Goal: Task Accomplishment & Management: Manage account settings

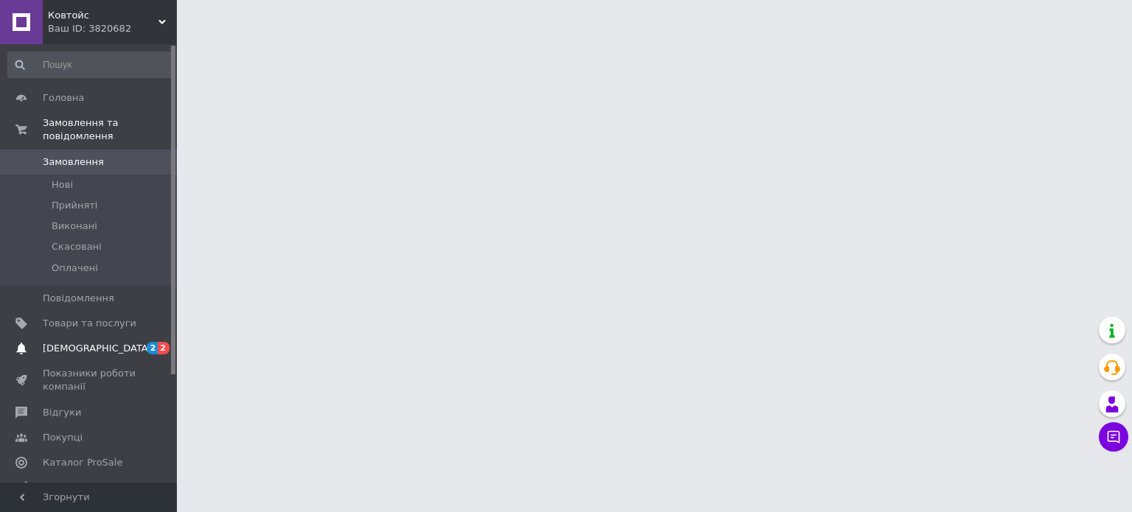
click at [118, 336] on link "Сповіщення 2 2" at bounding box center [90, 348] width 181 height 25
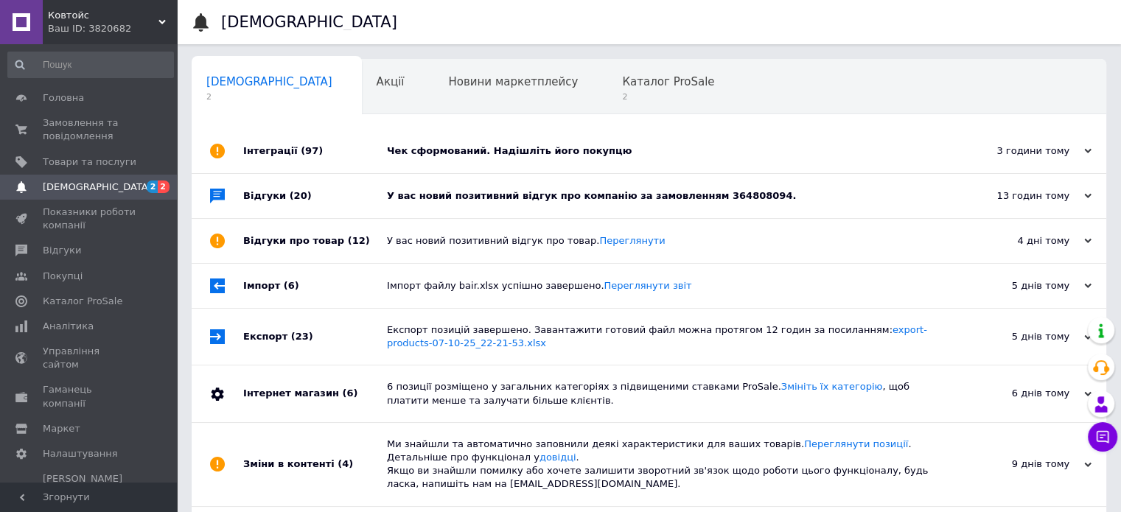
click at [513, 157] on div "Чек сформований. Надішліть його покупцю" at bounding box center [665, 150] width 557 height 13
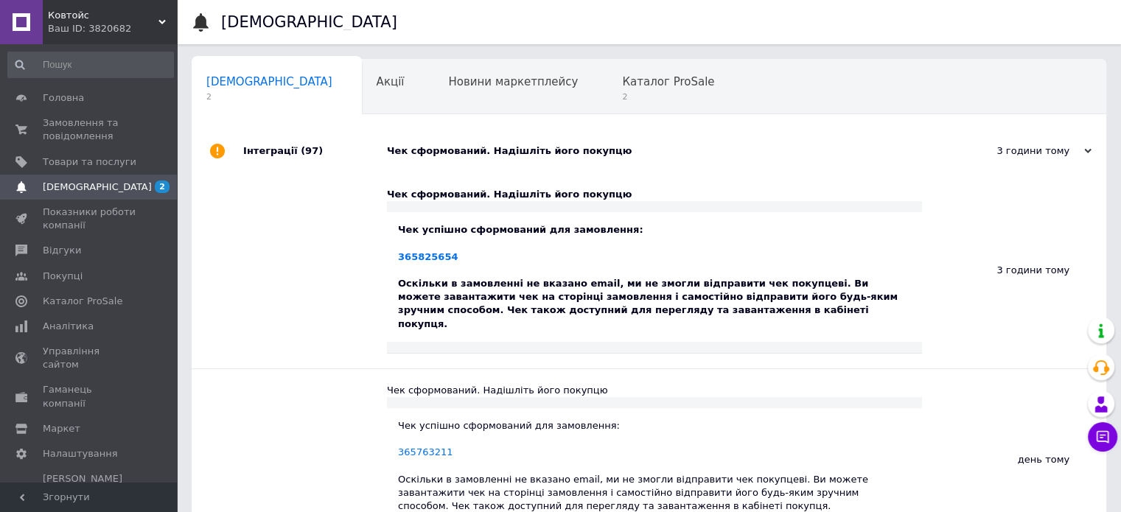
click at [513, 157] on div "Чек сформований. Надішліть його покупцю" at bounding box center [665, 150] width 557 height 13
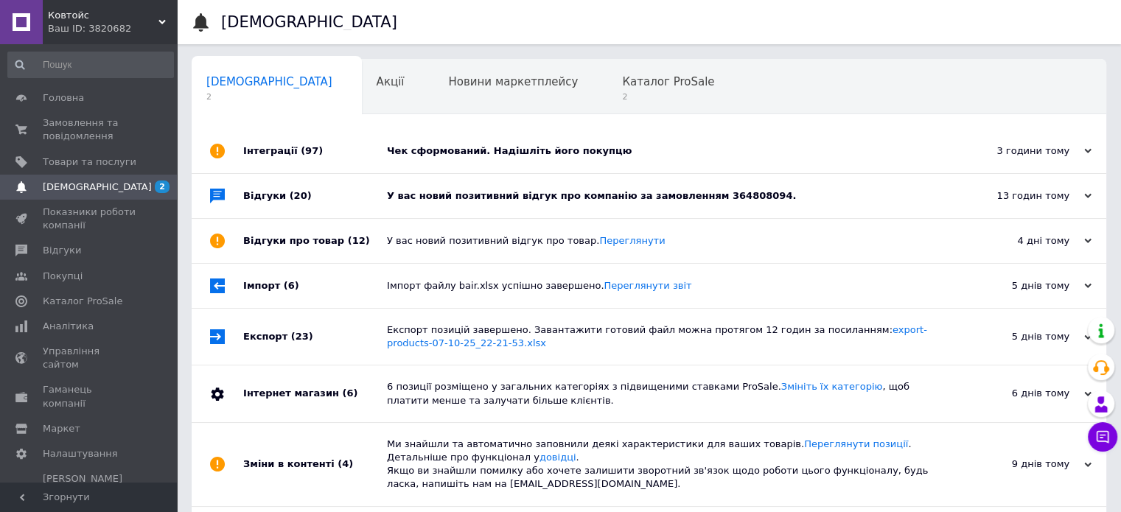
click at [548, 190] on div "У вас новий позитивний відгук про компанію за замовленням 364808094." at bounding box center [665, 195] width 557 height 13
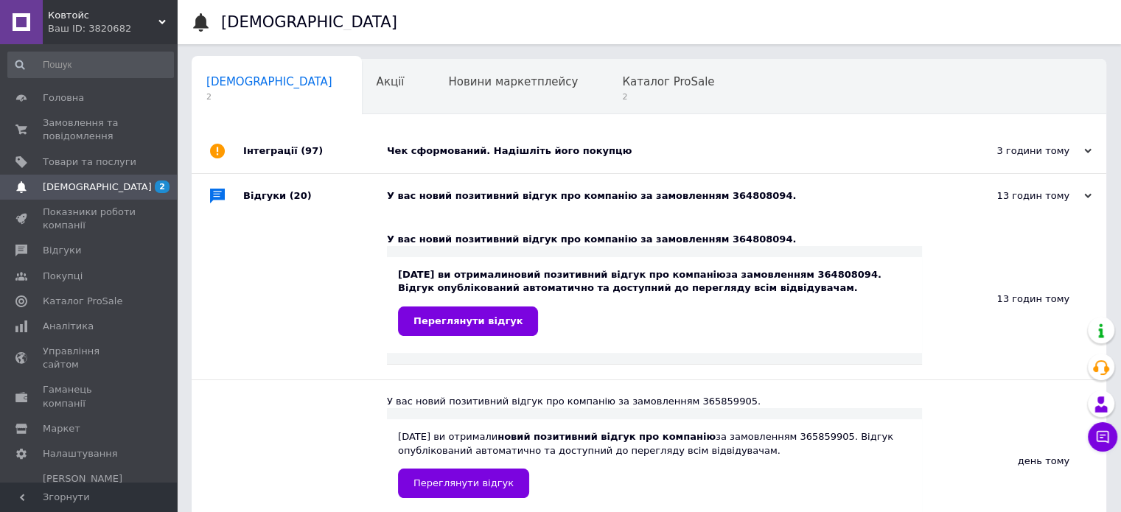
click at [548, 190] on div "У вас новий позитивний відгук про компанію за замовленням 364808094." at bounding box center [665, 195] width 557 height 13
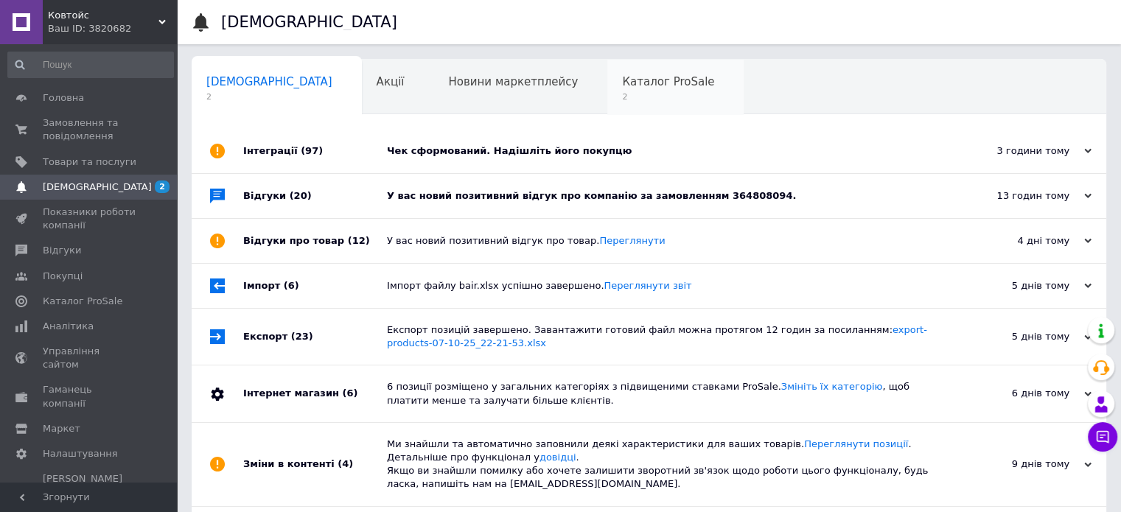
click at [622, 77] on span "Каталог ProSale" at bounding box center [668, 81] width 92 height 13
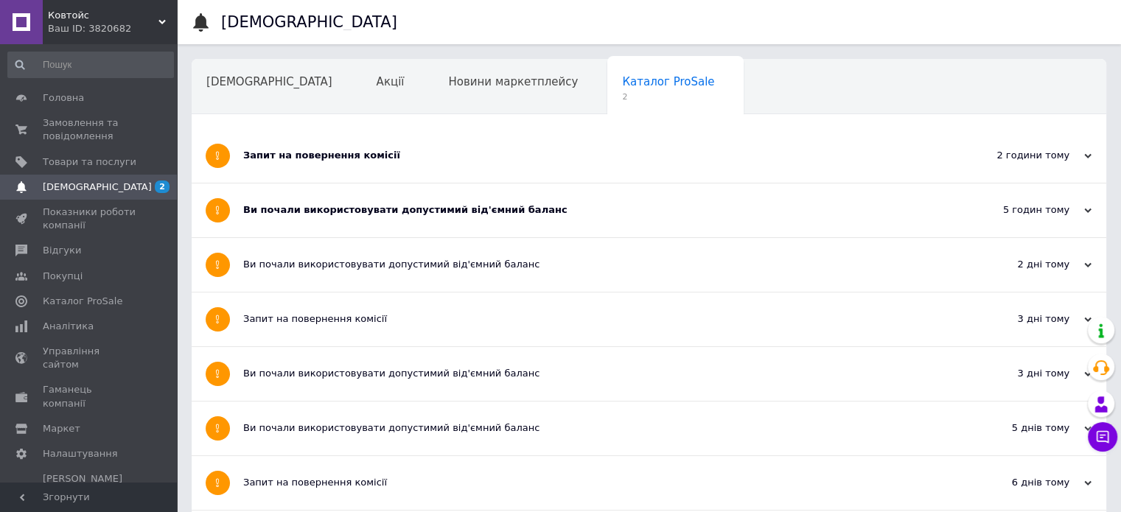
click at [454, 158] on div "Запит на повернення комісії" at bounding box center [593, 155] width 701 height 13
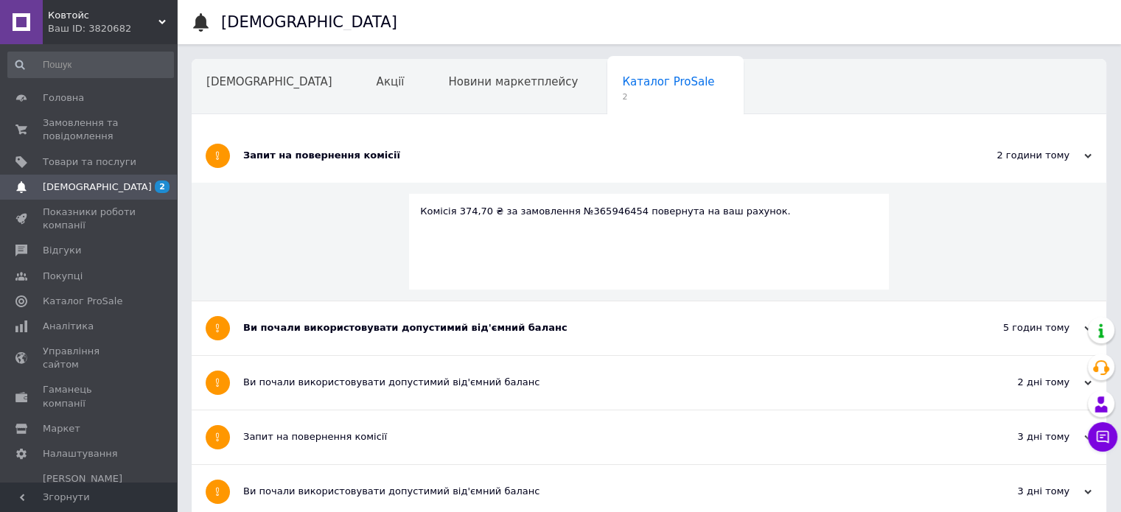
click at [454, 158] on div "Запит на повернення комісії" at bounding box center [593, 155] width 701 height 13
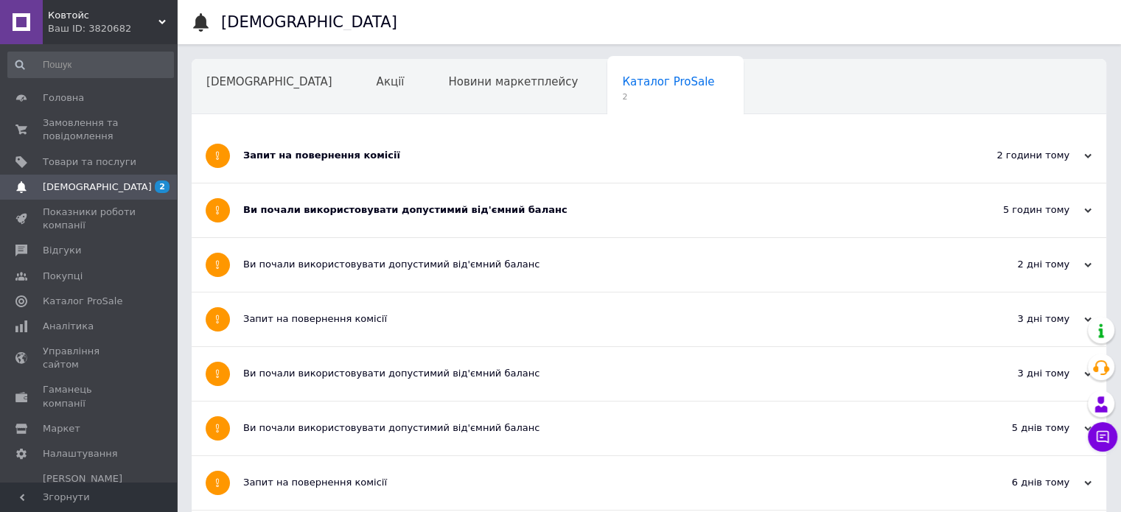
click at [456, 221] on div "Ви почали використовувати допустимий від'ємний баланс" at bounding box center [593, 211] width 701 height 54
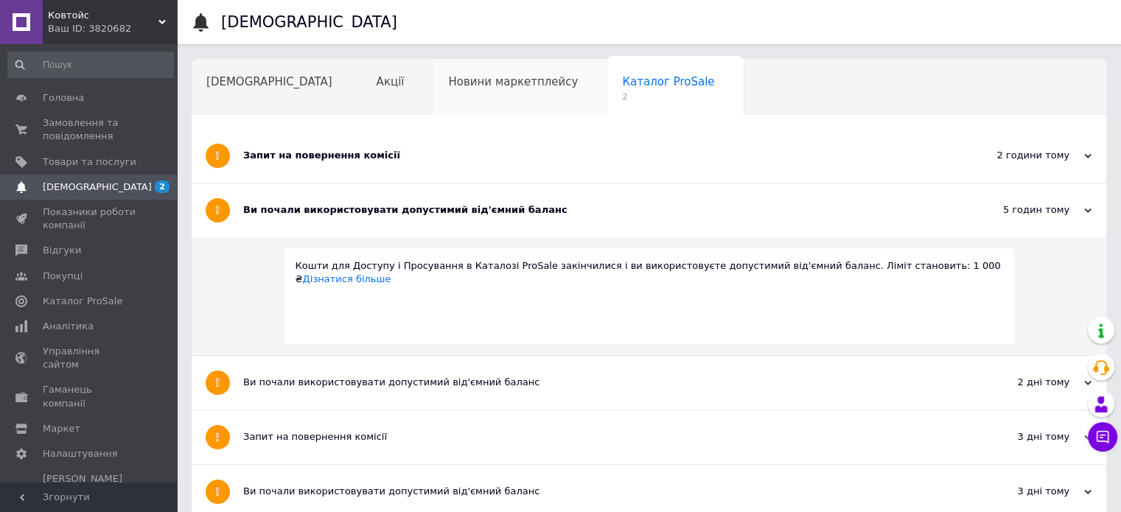
click at [433, 108] on div "Новини маркетплейсу" at bounding box center [520, 88] width 174 height 56
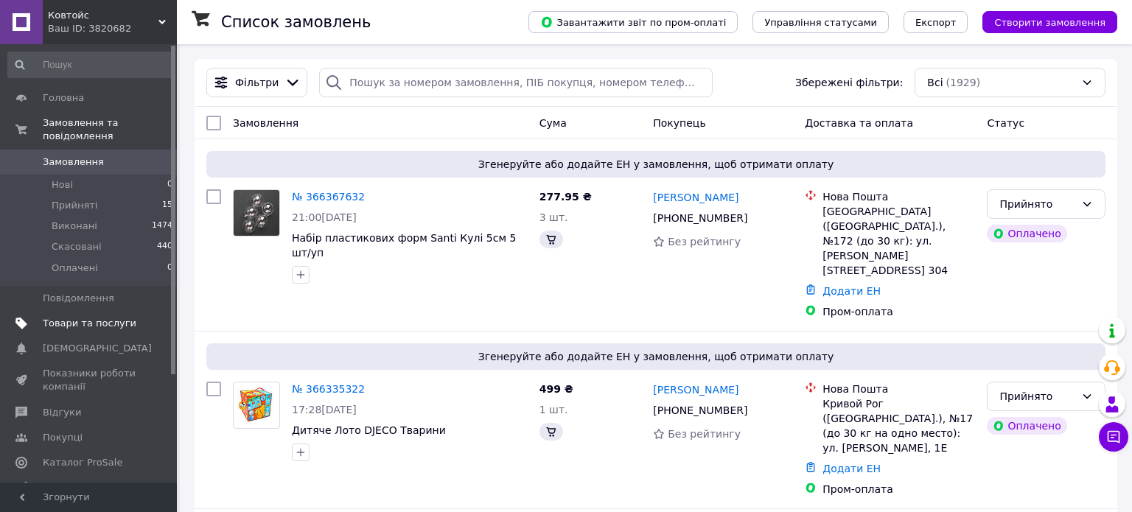
click at [84, 317] on span "Товари та послуги" at bounding box center [90, 323] width 94 height 13
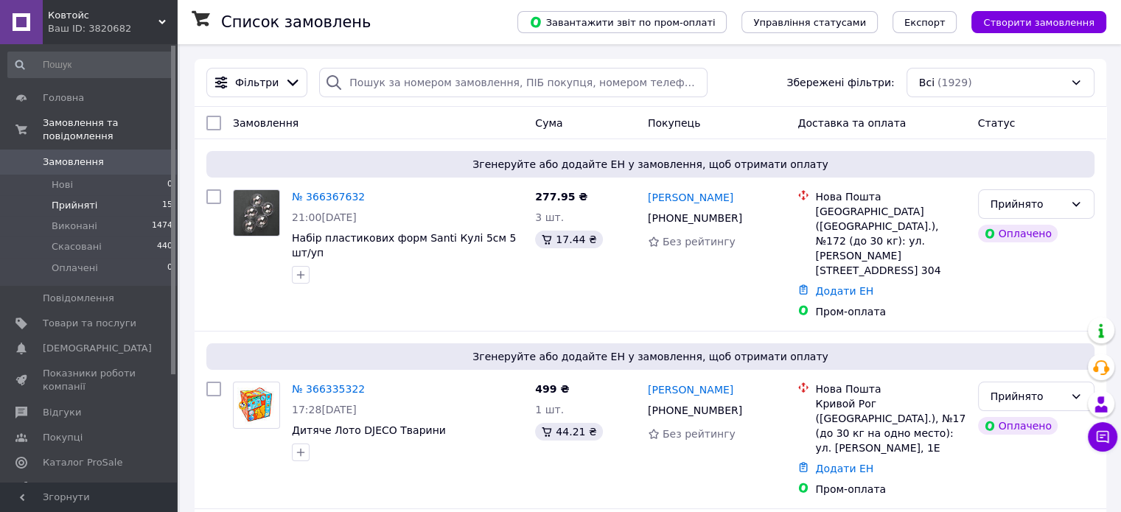
click at [59, 199] on span "Прийняті" at bounding box center [75, 205] width 46 height 13
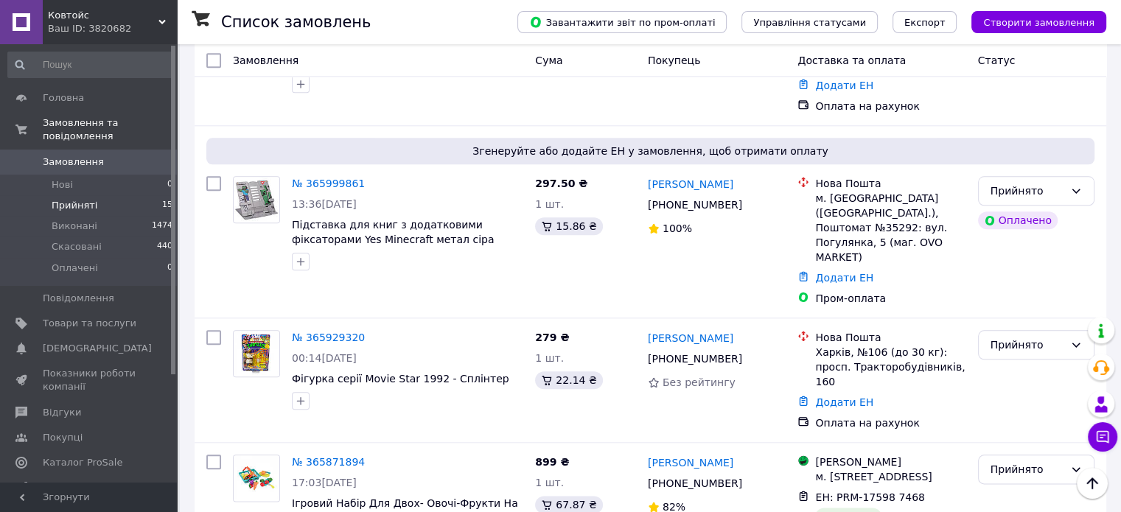
scroll to position [1622, 0]
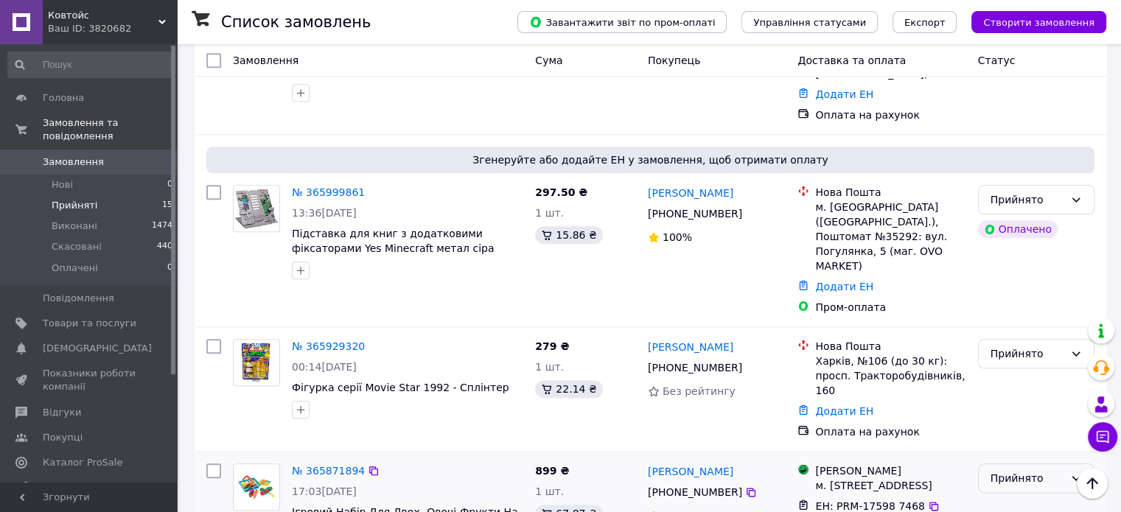
click at [1012, 470] on div "Прийнято" at bounding box center [1028, 478] width 74 height 16
click at [1011, 342] on li "Виконано" at bounding box center [1035, 348] width 115 height 27
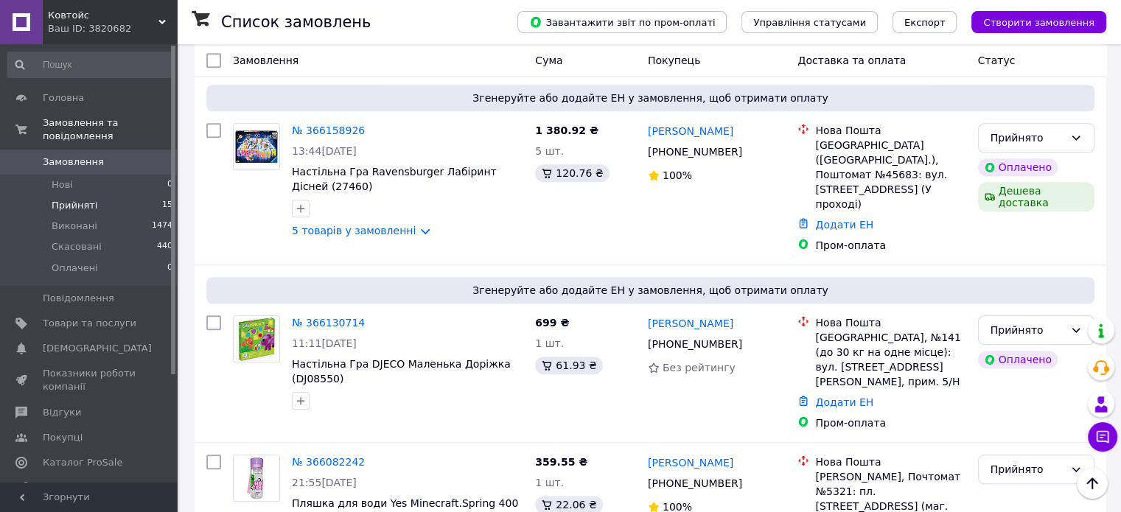
scroll to position [1165, 0]
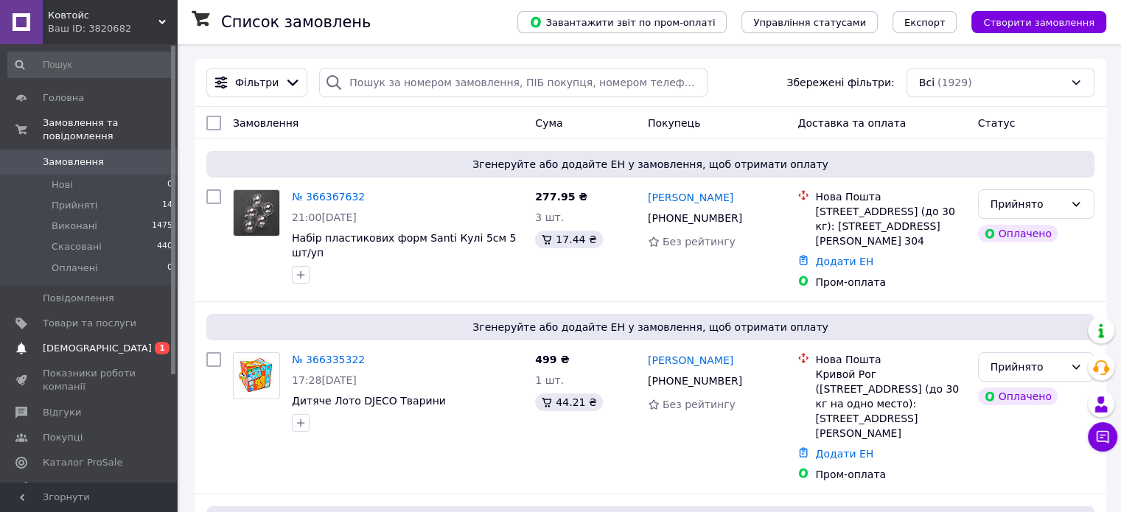
click at [154, 342] on span "0 1" at bounding box center [156, 348] width 41 height 13
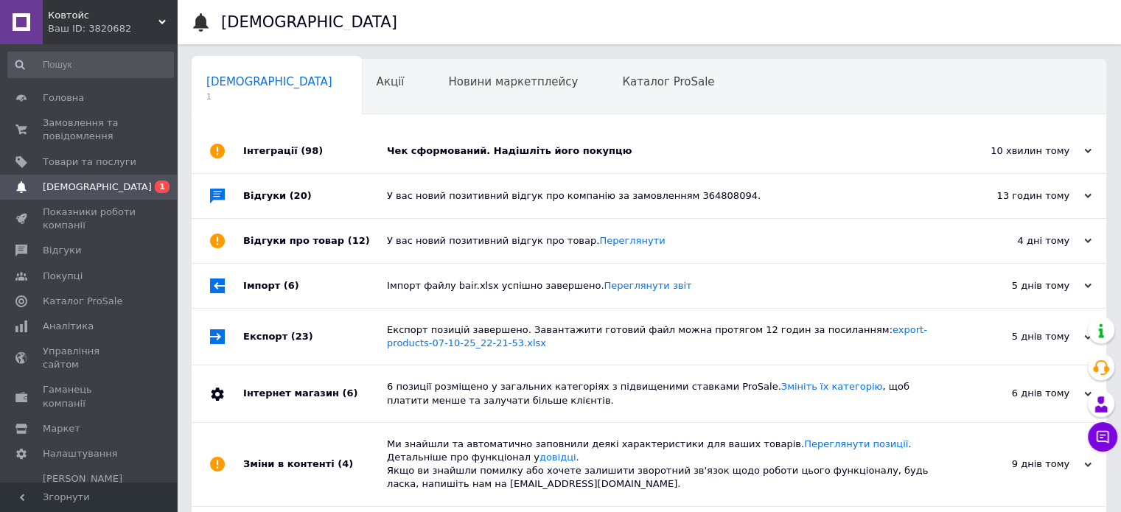
click at [445, 156] on div "Чек сформований. Надішліть його покупцю" at bounding box center [665, 150] width 557 height 13
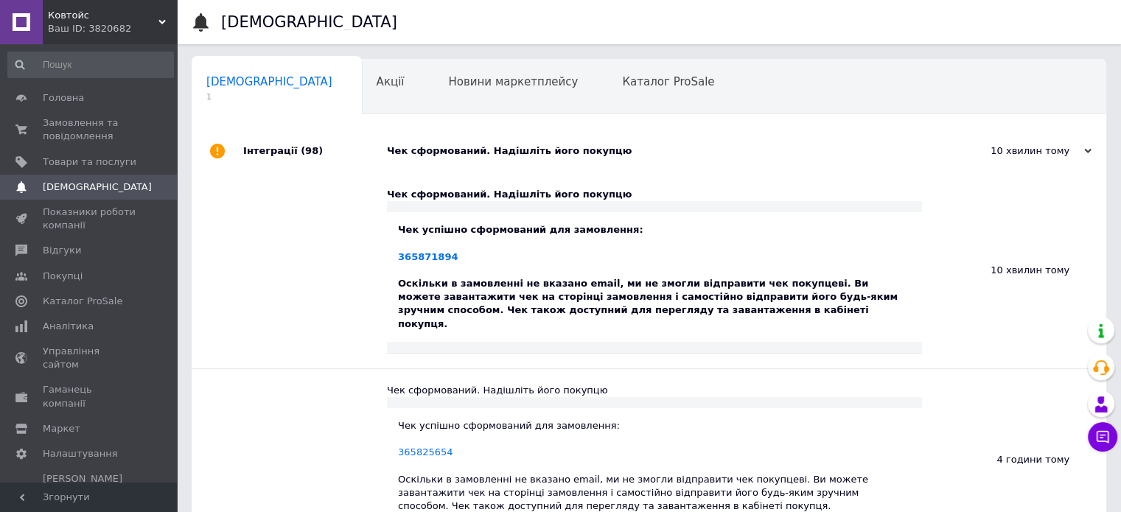
click at [445, 156] on div "Чек сформований. Надішліть його покупцю" at bounding box center [665, 150] width 557 height 13
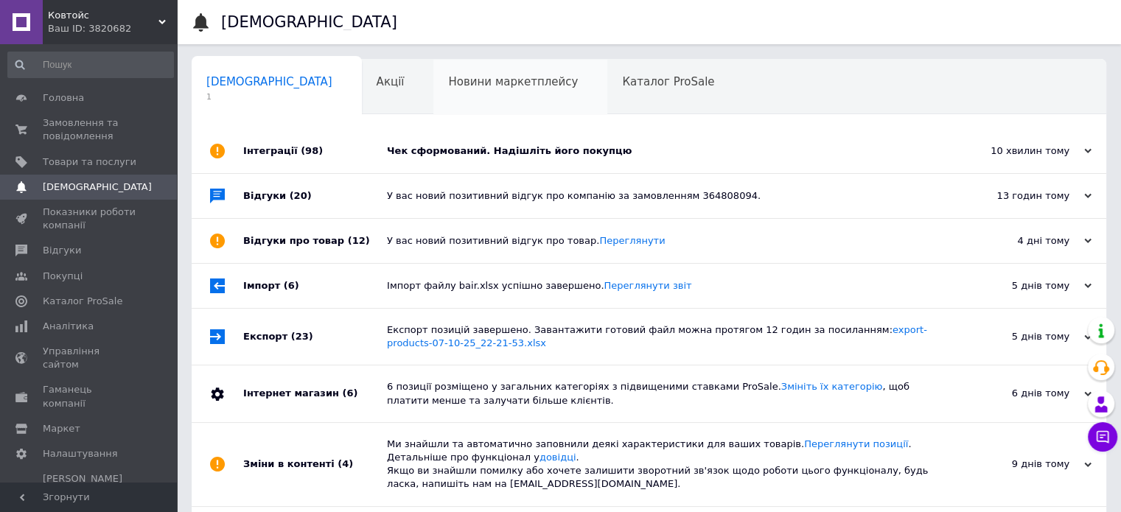
click at [433, 71] on div "Новини маркетплейсу 0" at bounding box center [520, 88] width 174 height 56
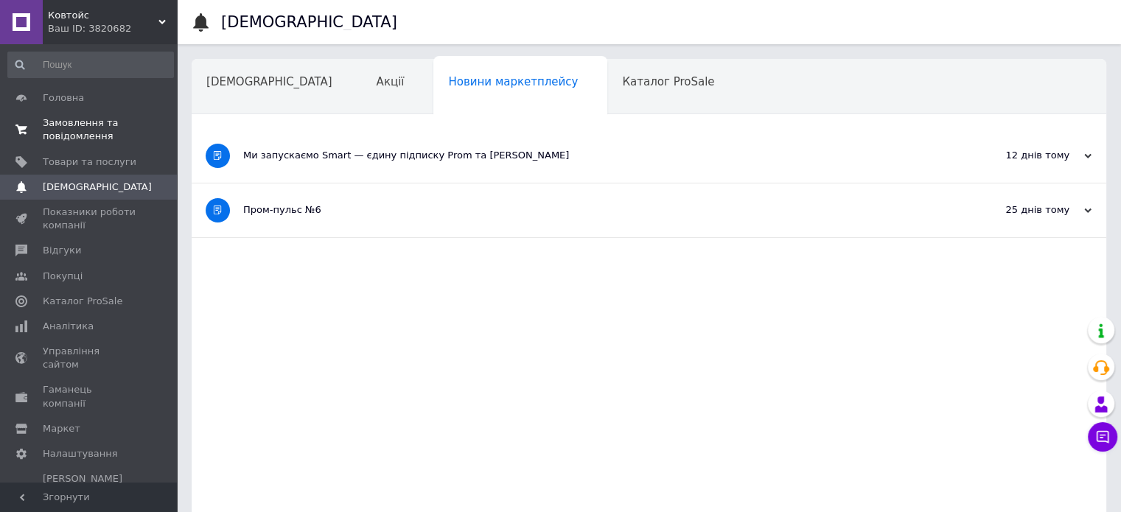
click at [86, 138] on span "Замовлення та повідомлення" at bounding box center [90, 129] width 94 height 27
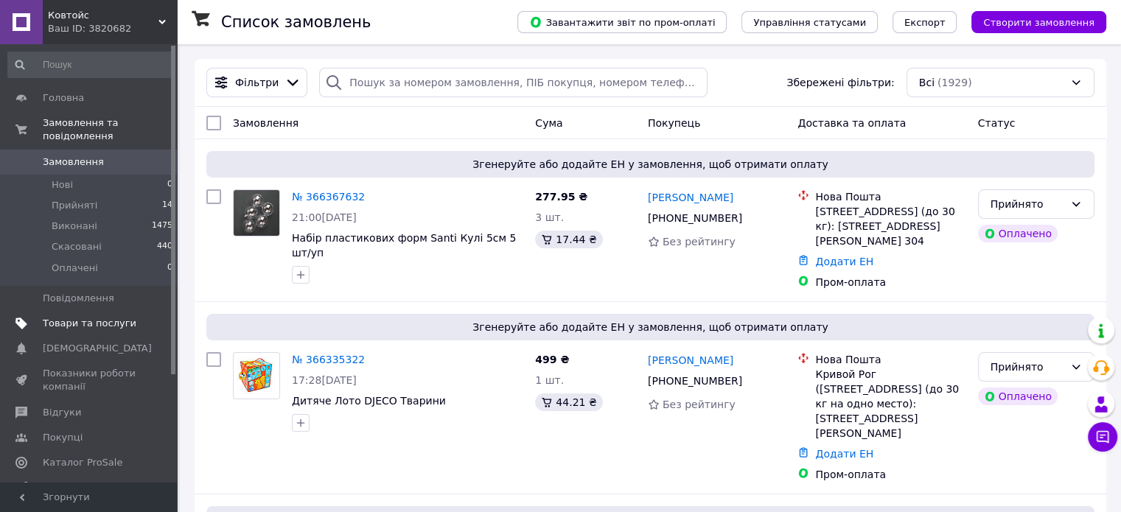
click at [94, 317] on span "Товари та послуги" at bounding box center [90, 323] width 94 height 13
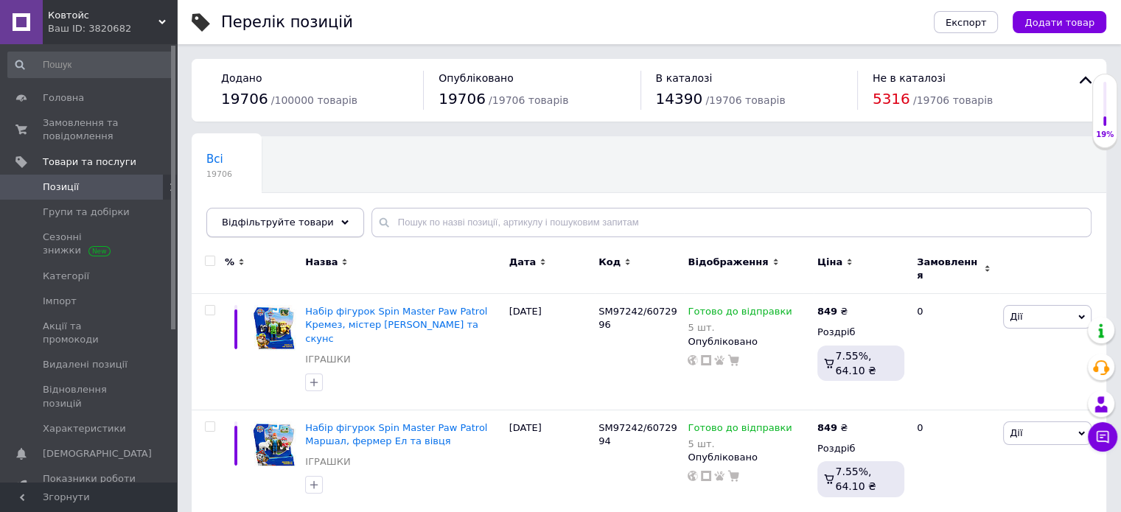
click at [317, 226] on div "Відфільтруйте товари" at bounding box center [285, 222] width 158 height 29
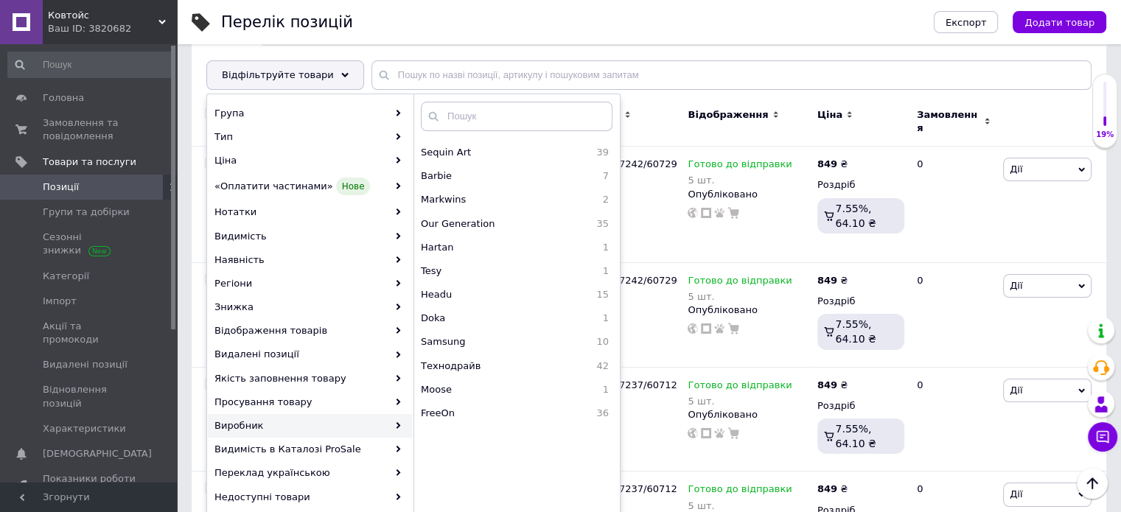
scroll to position [835, 0]
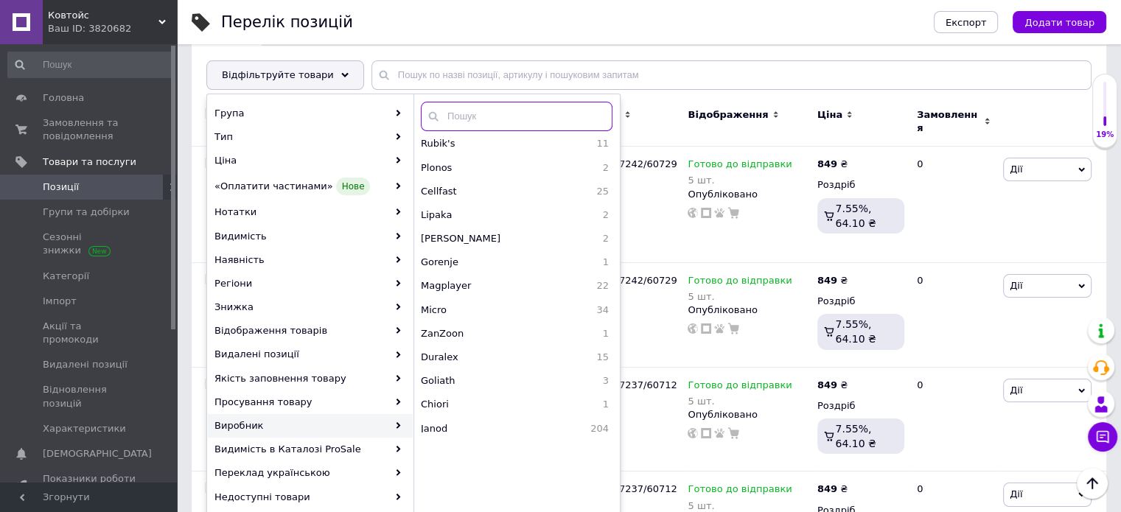
click at [520, 117] on input "text" at bounding box center [517, 116] width 192 height 29
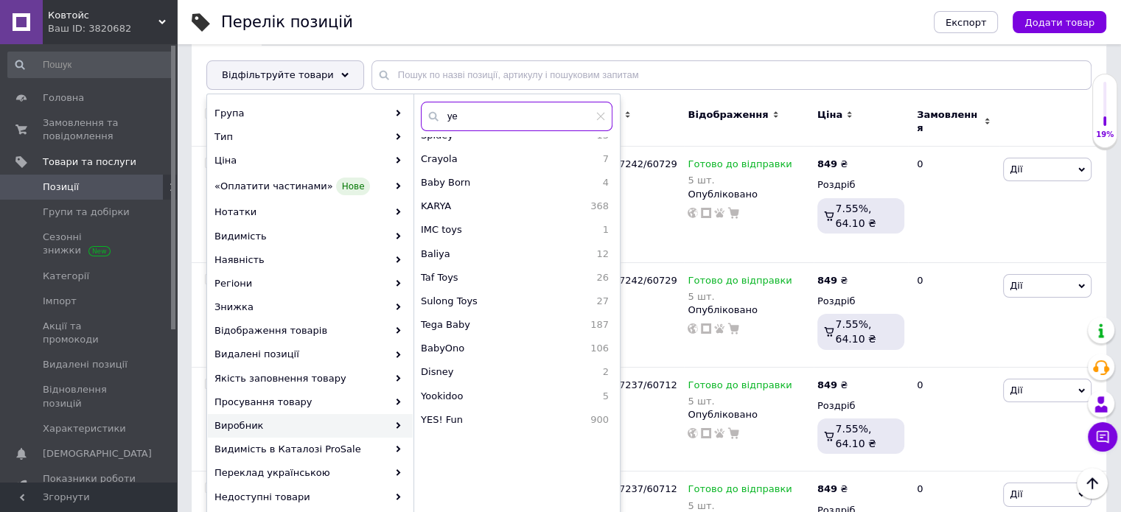
scroll to position [0, 0]
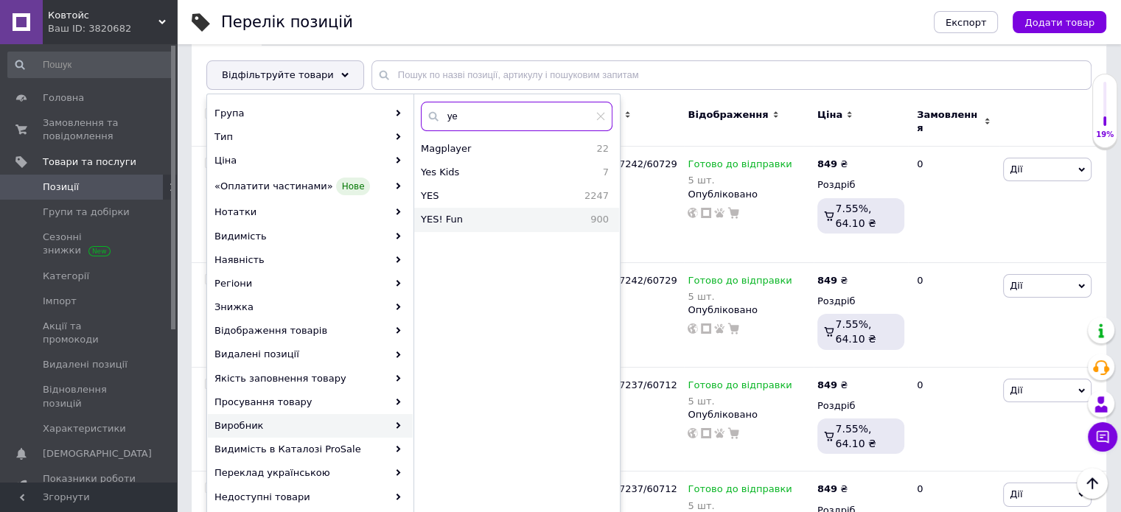
type input "ye"
click at [540, 223] on span "900" at bounding box center [573, 219] width 72 height 13
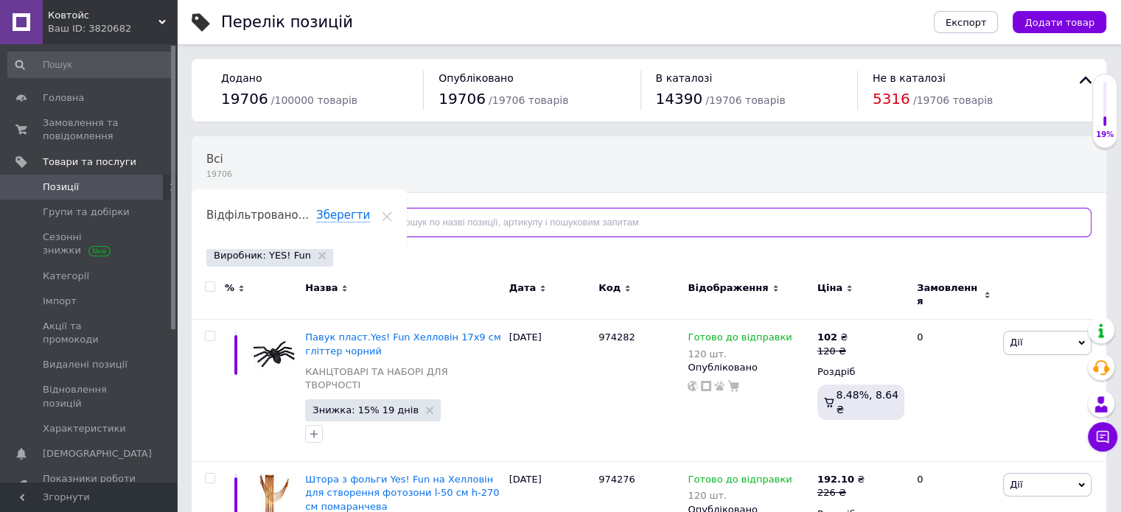
click at [410, 229] on input "text" at bounding box center [732, 222] width 720 height 29
click at [318, 254] on icon at bounding box center [321, 255] width 7 height 7
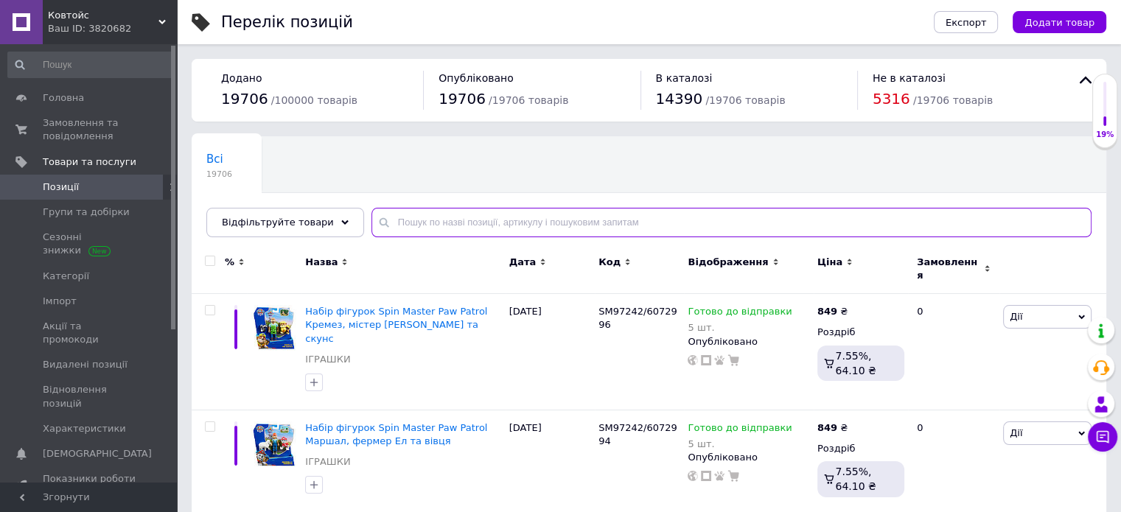
click at [469, 219] on input "text" at bounding box center [732, 222] width 720 height 29
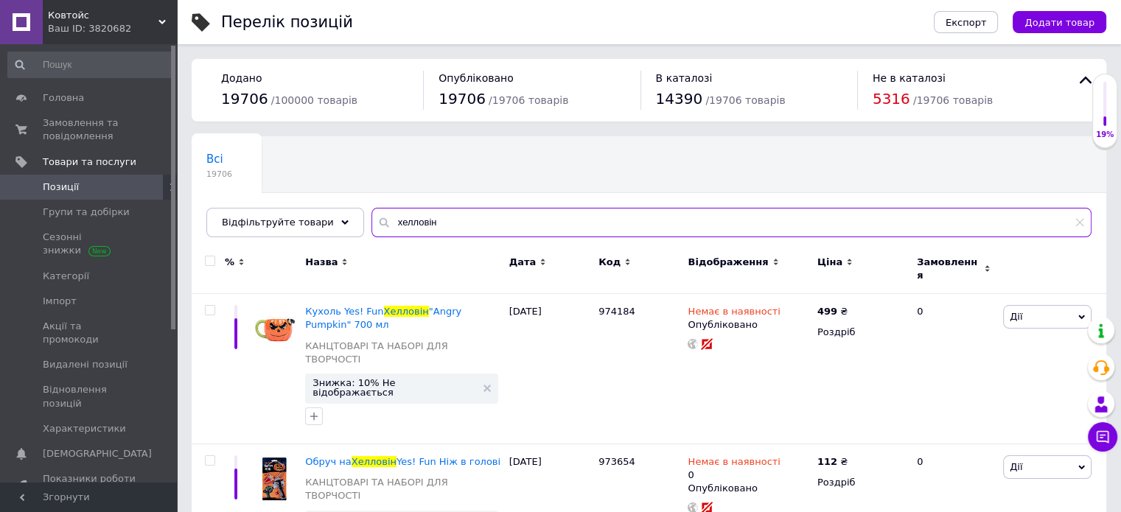
type input "хелловін"
click at [210, 258] on input "checkbox" at bounding box center [210, 262] width 10 height 10
checkbox input "true"
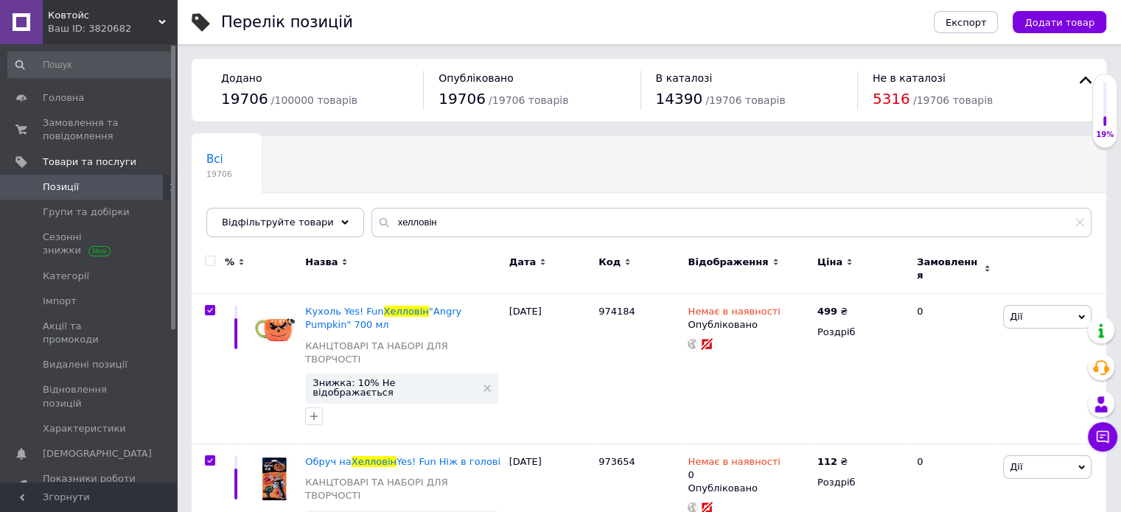
checkbox input "true"
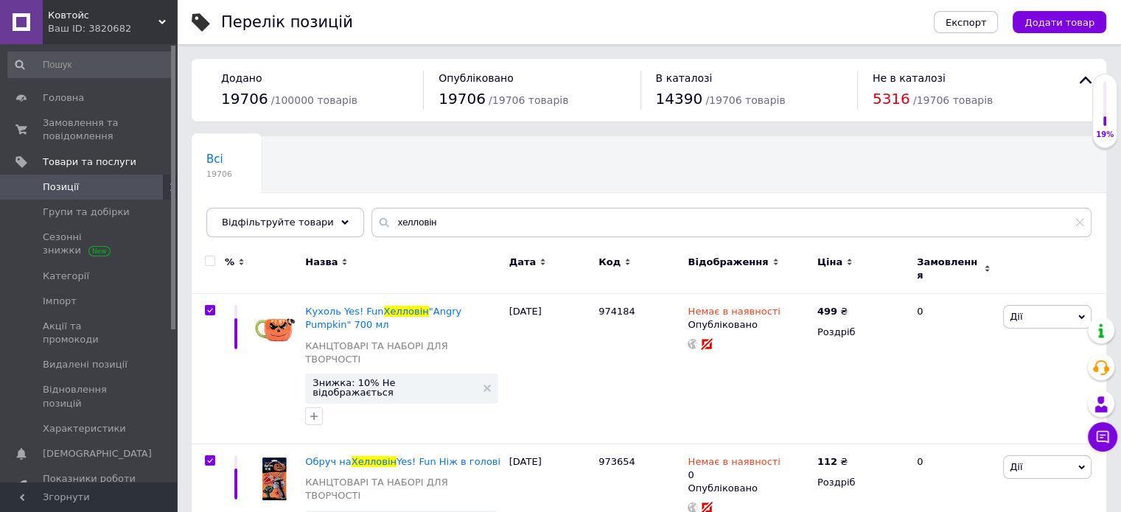
checkbox input "true"
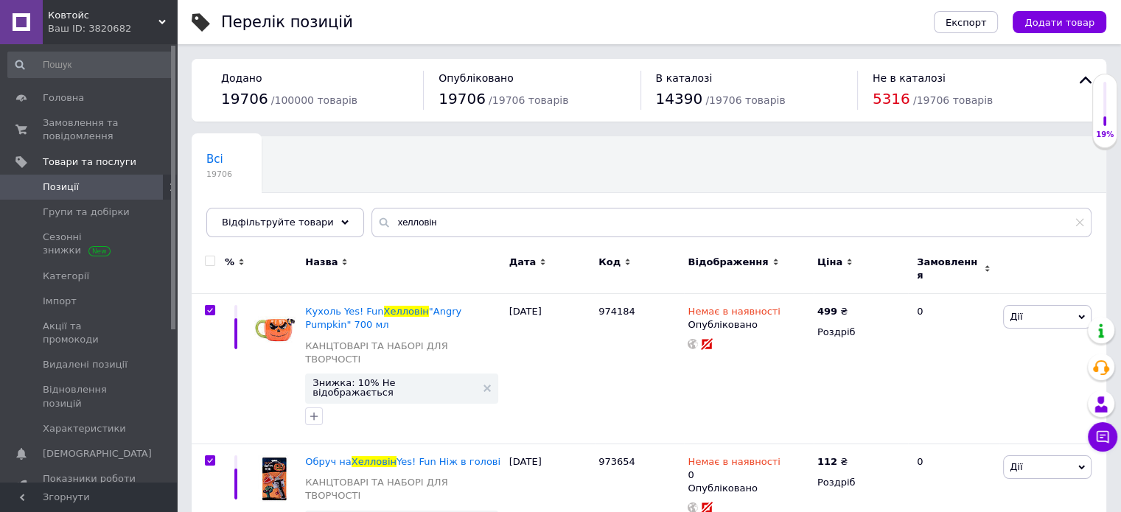
checkbox input "true"
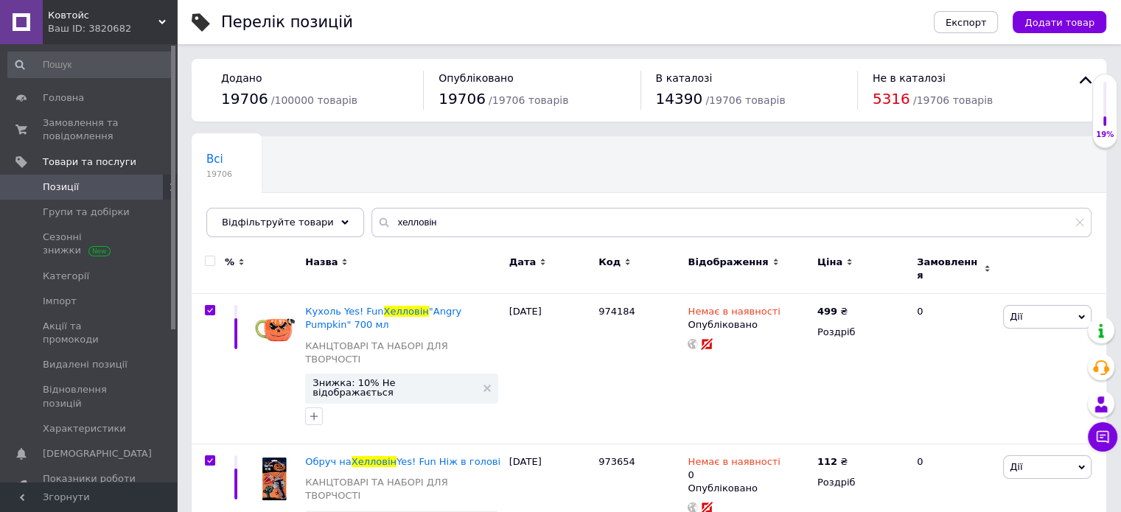
checkbox input "true"
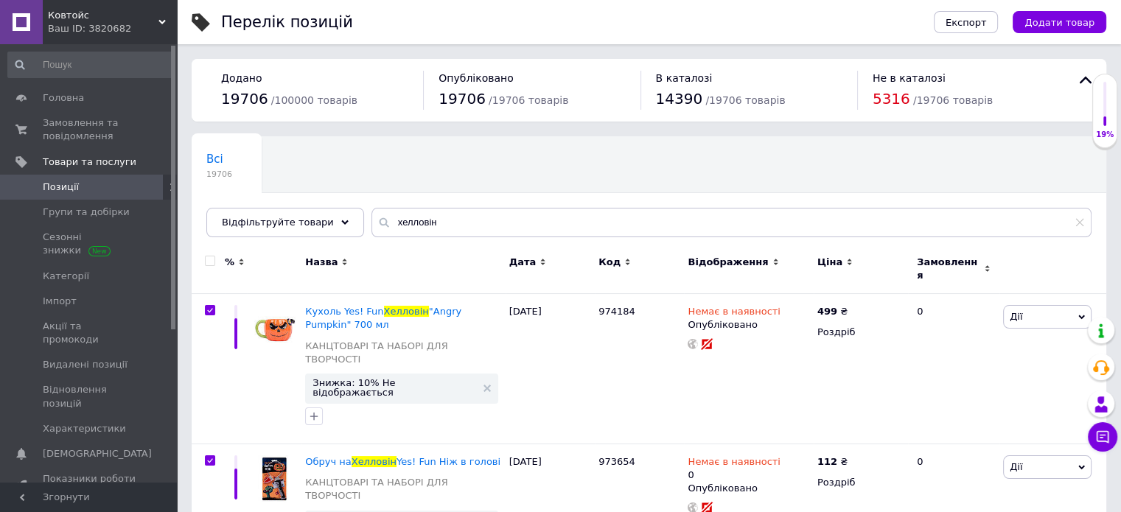
checkbox input "true"
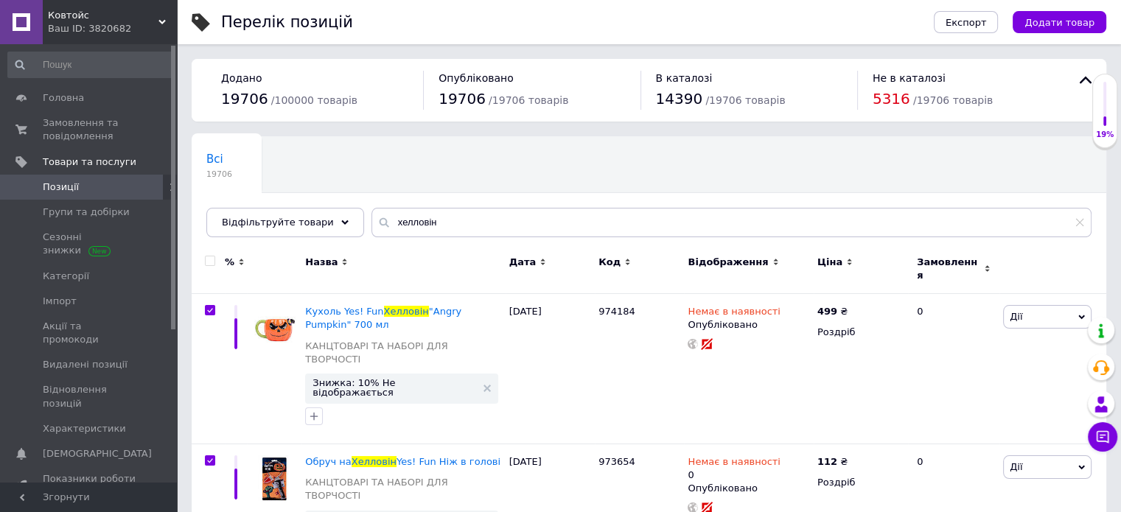
checkbox input "true"
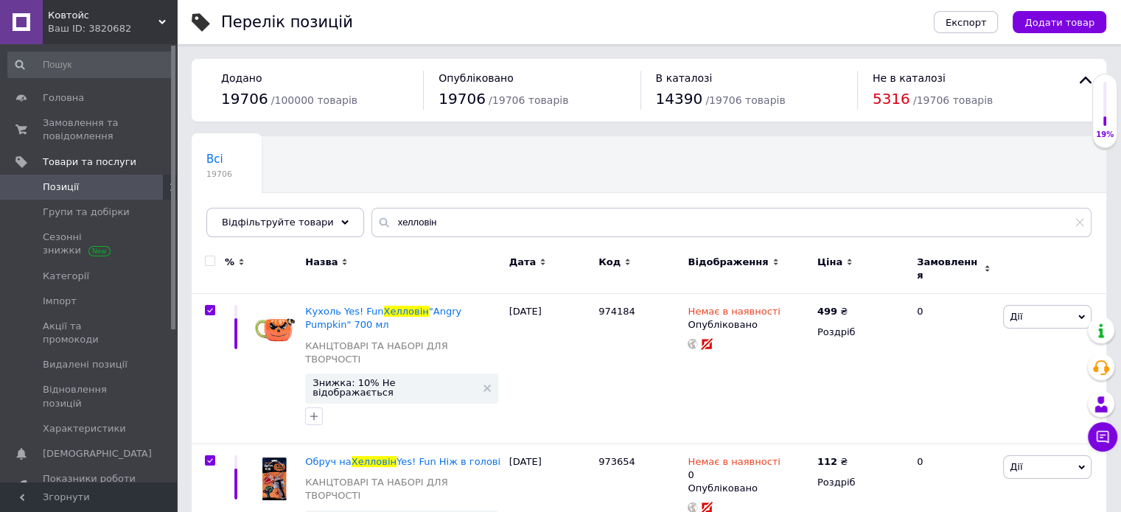
checkbox input "true"
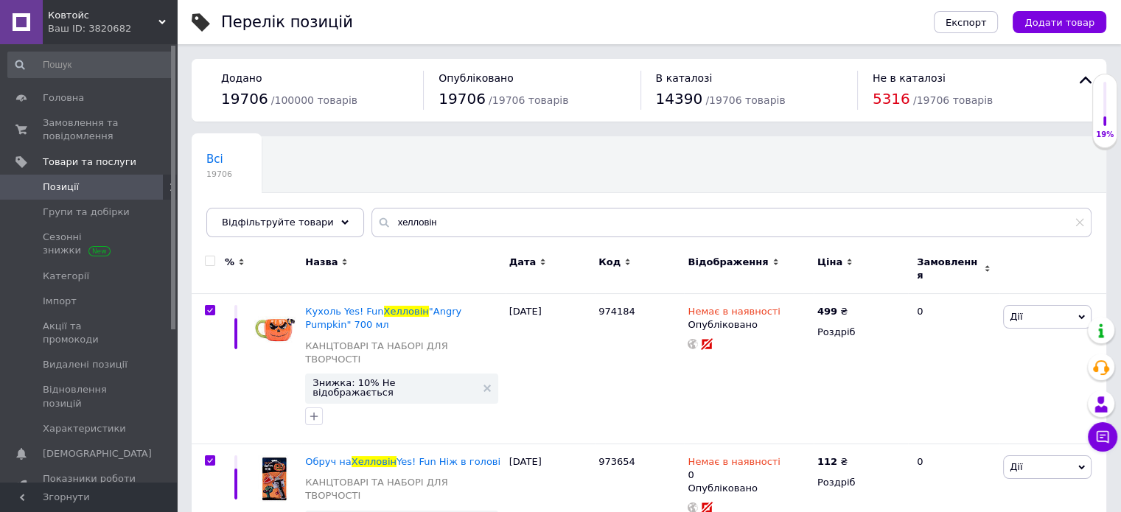
checkbox input "true"
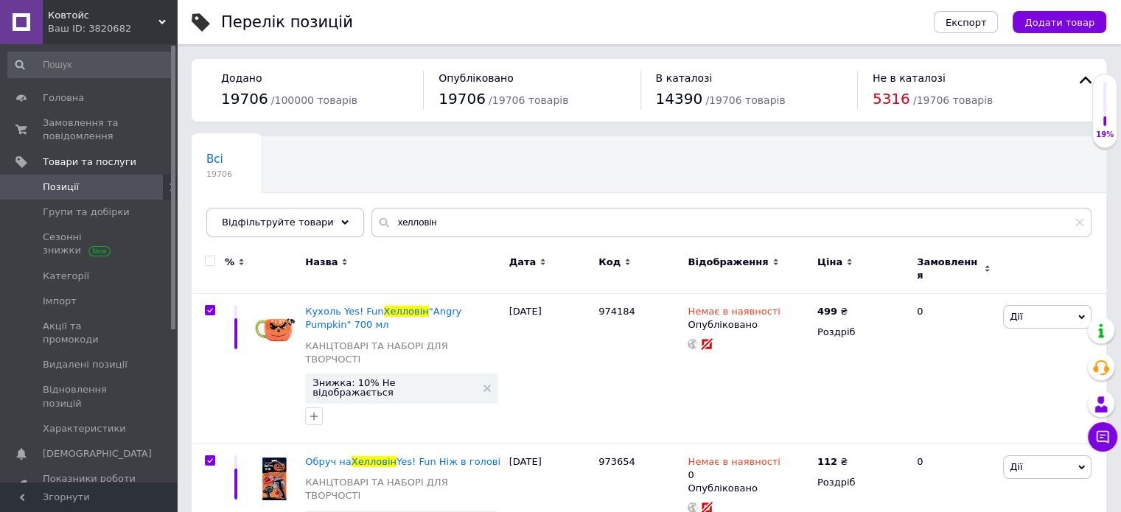
checkbox input "true"
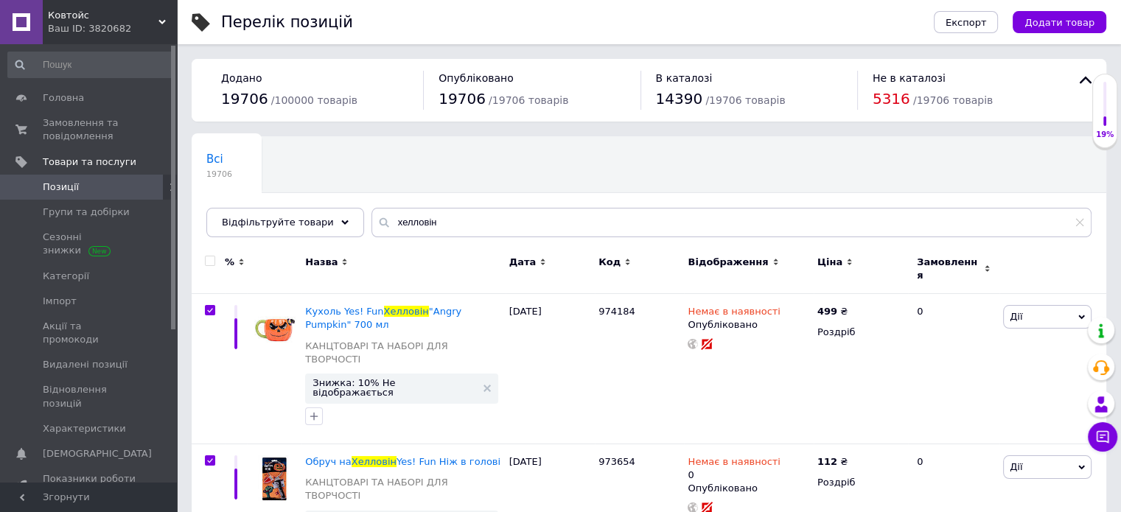
checkbox input "true"
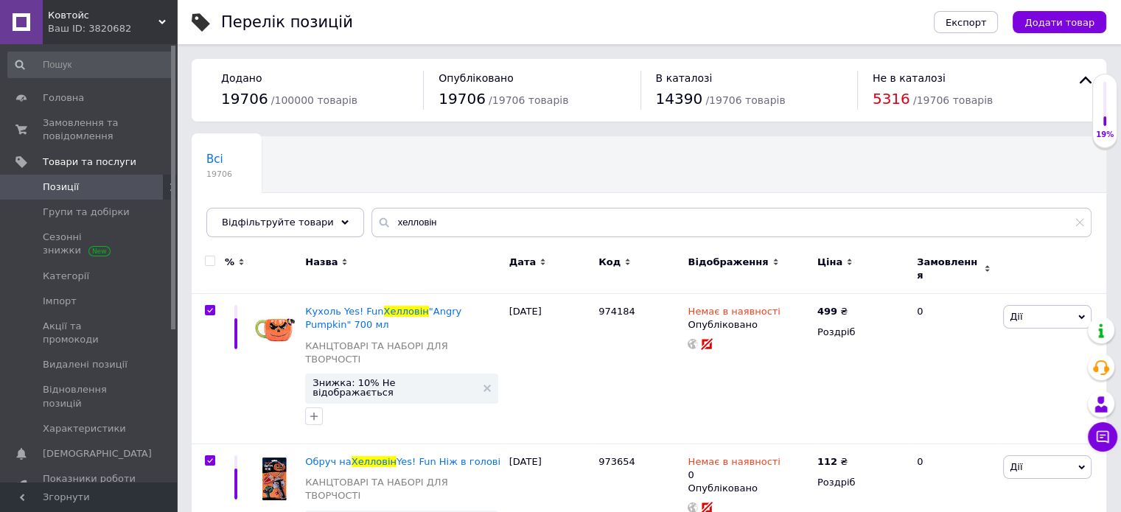
checkbox input "true"
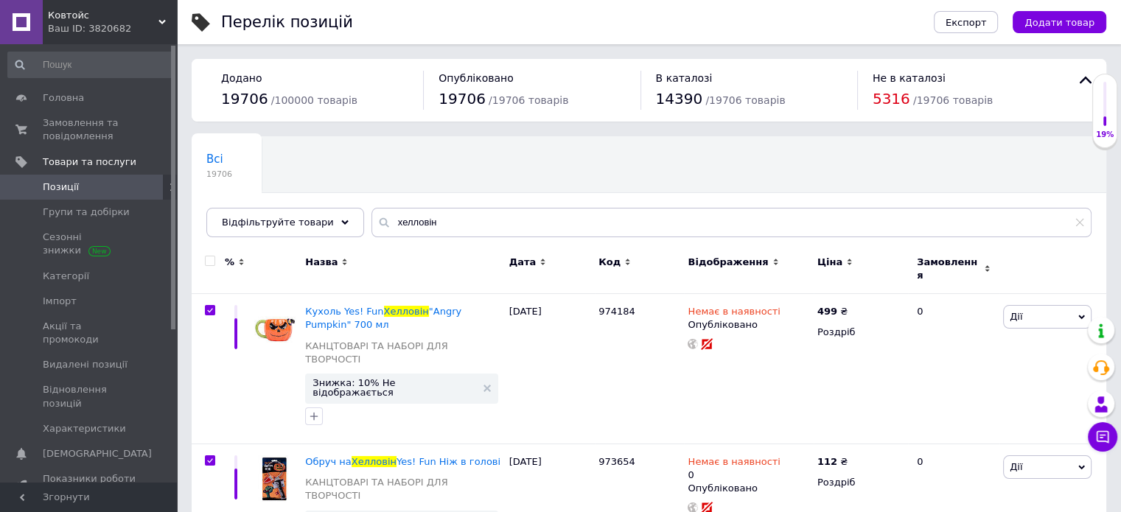
checkbox input "true"
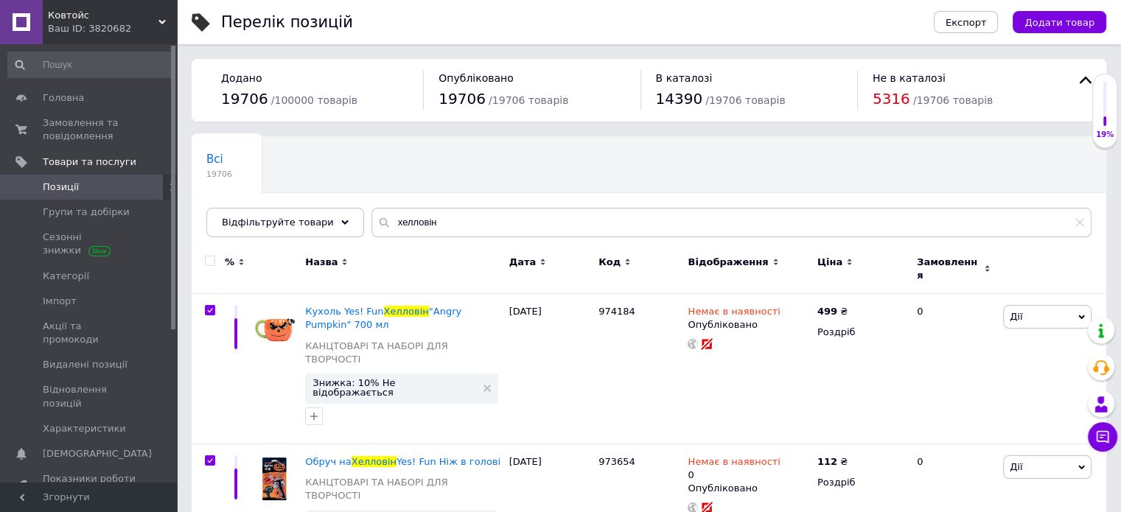
checkbox input "true"
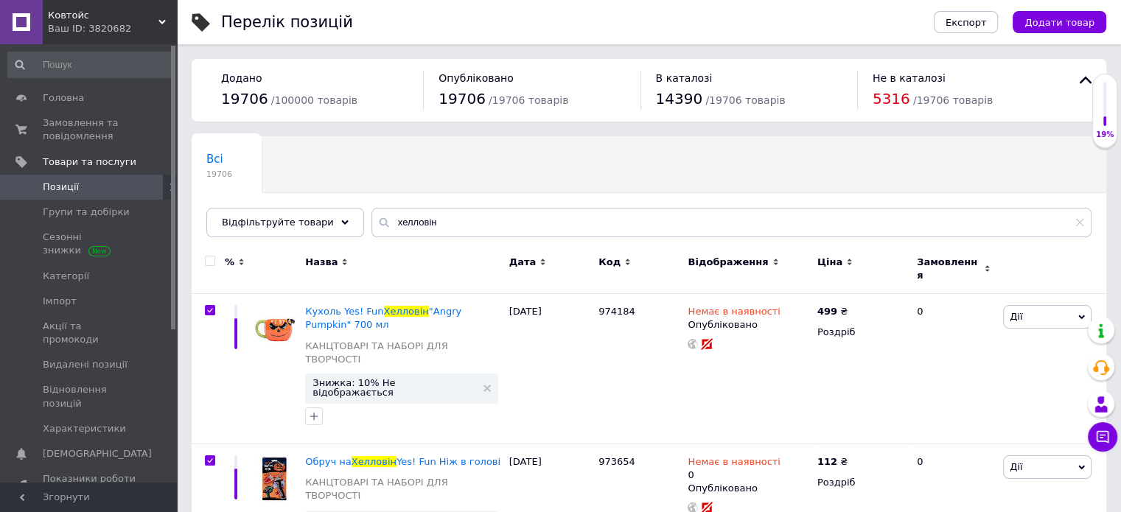
checkbox input "true"
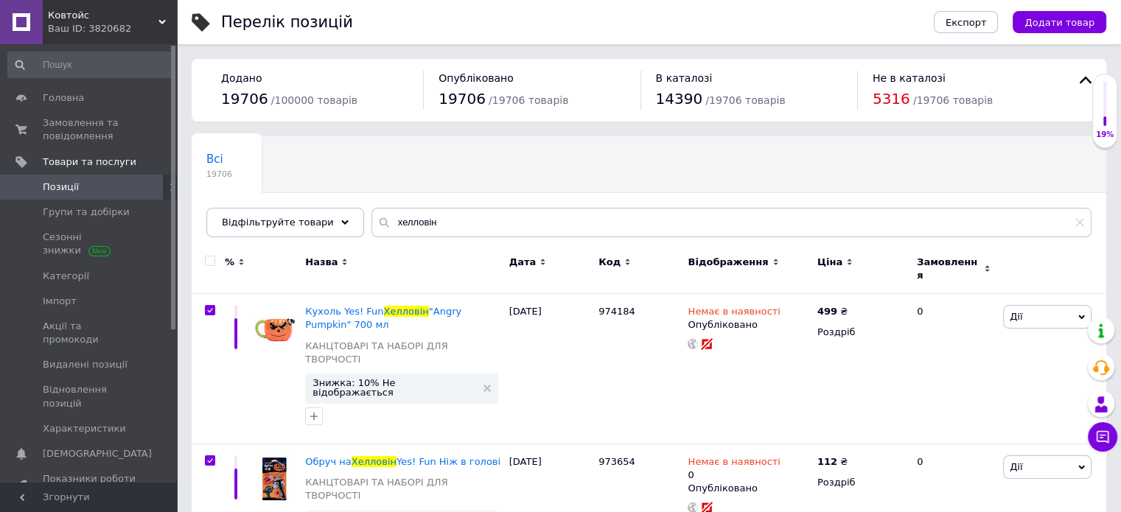
checkbox input "true"
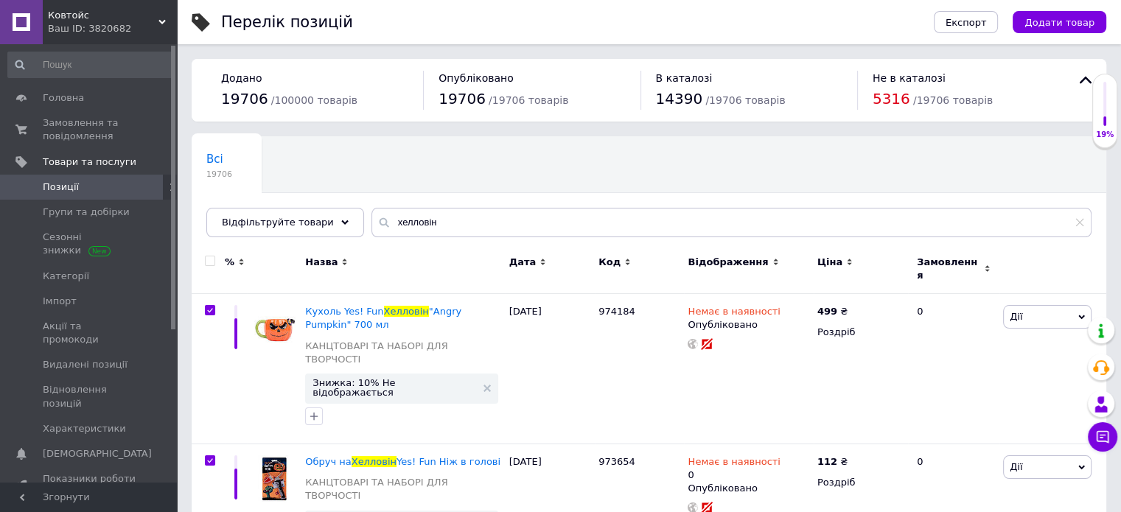
checkbox input "true"
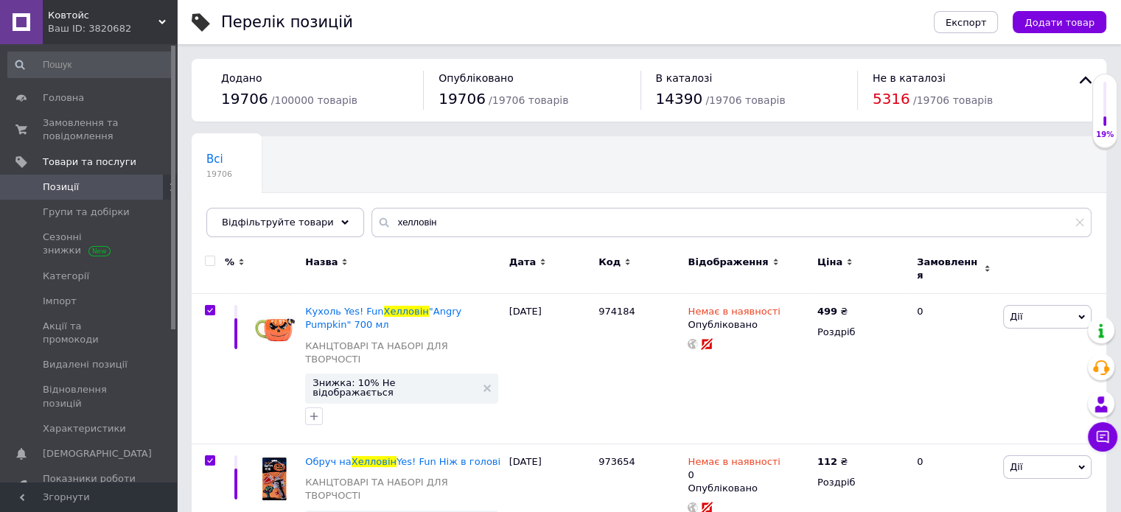
checkbox input "true"
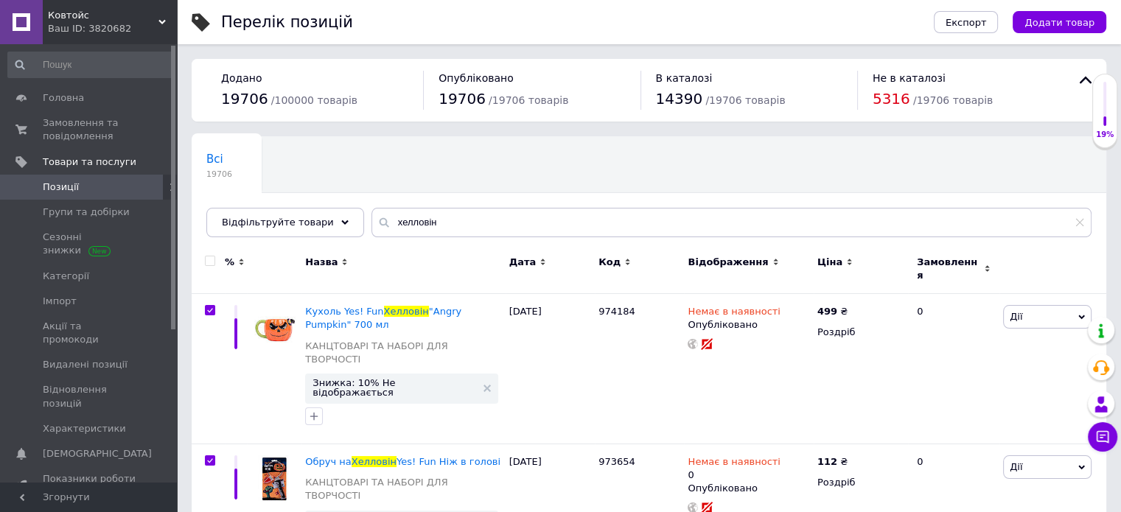
checkbox input "true"
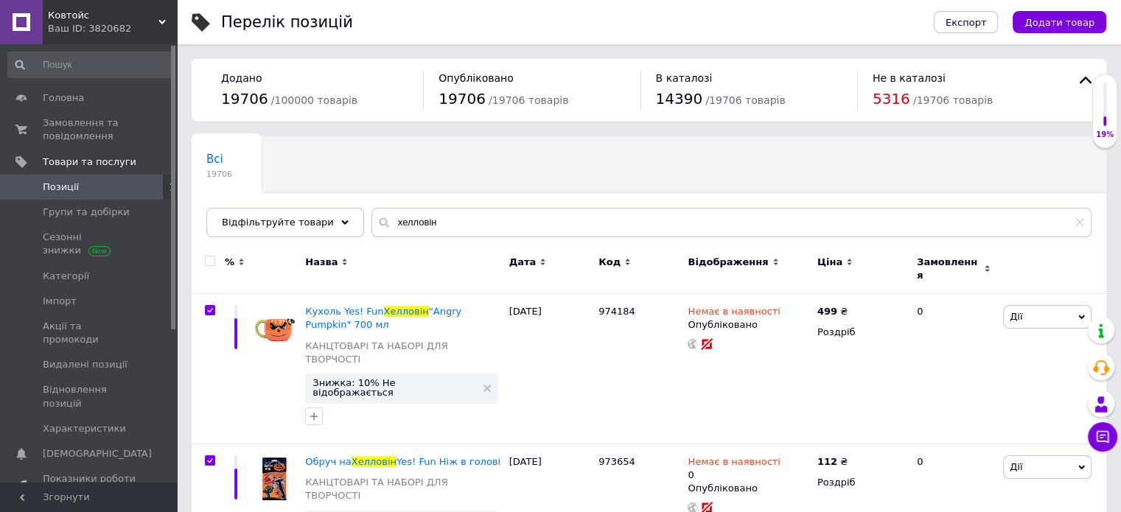
checkbox input "true"
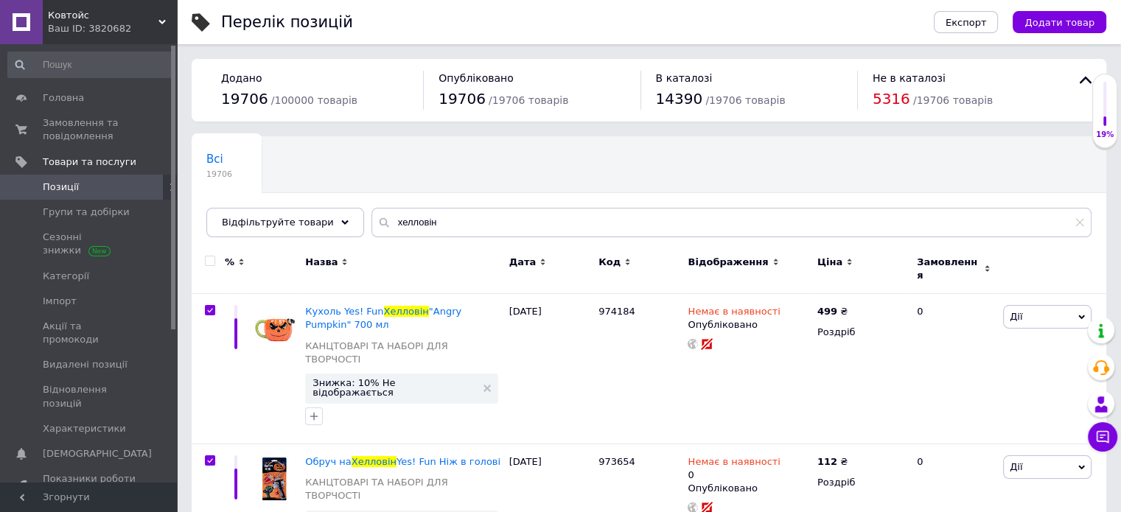
checkbox input "true"
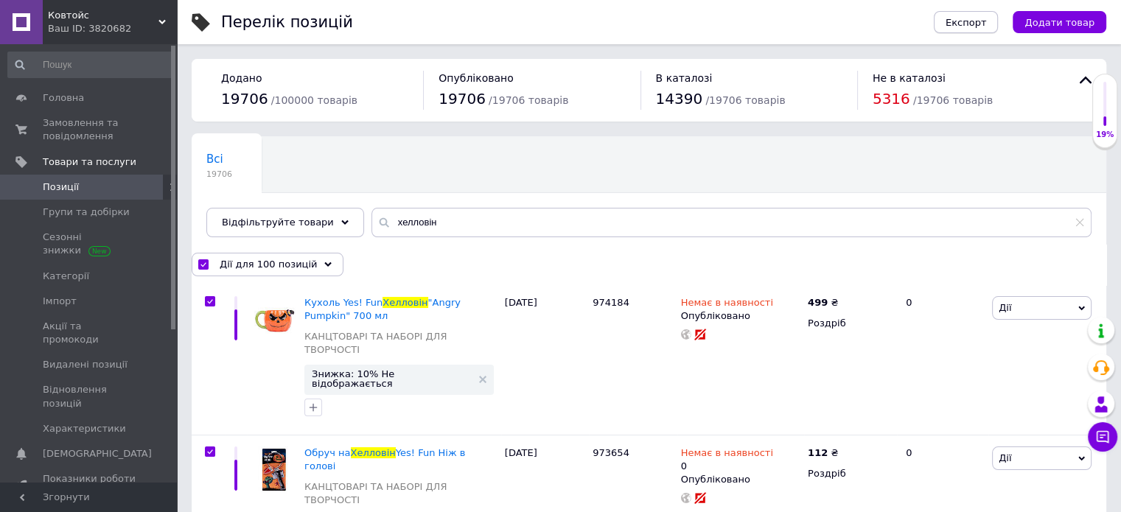
click at [976, 20] on span "Експорт" at bounding box center [966, 22] width 41 height 11
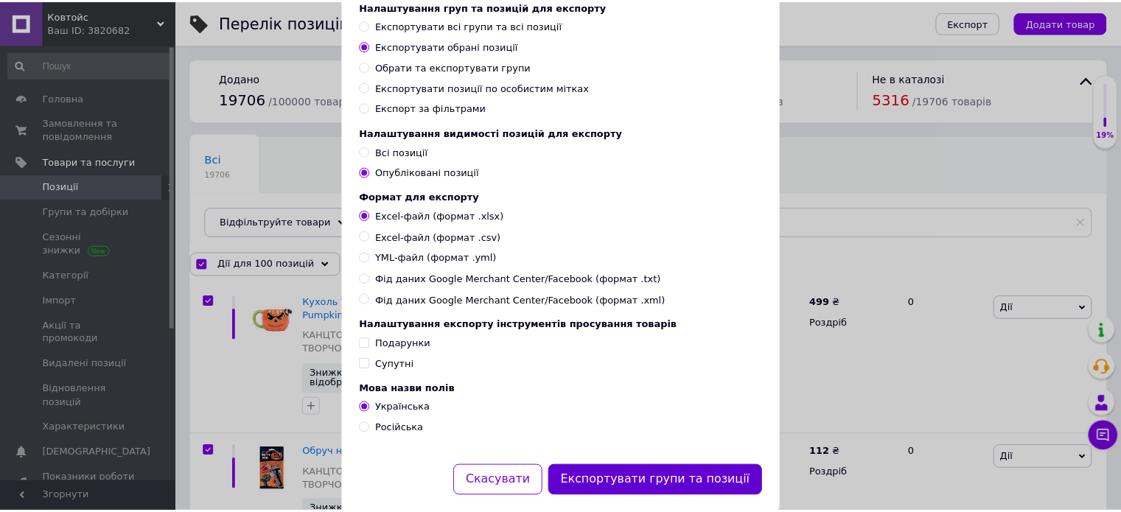
scroll to position [133, 0]
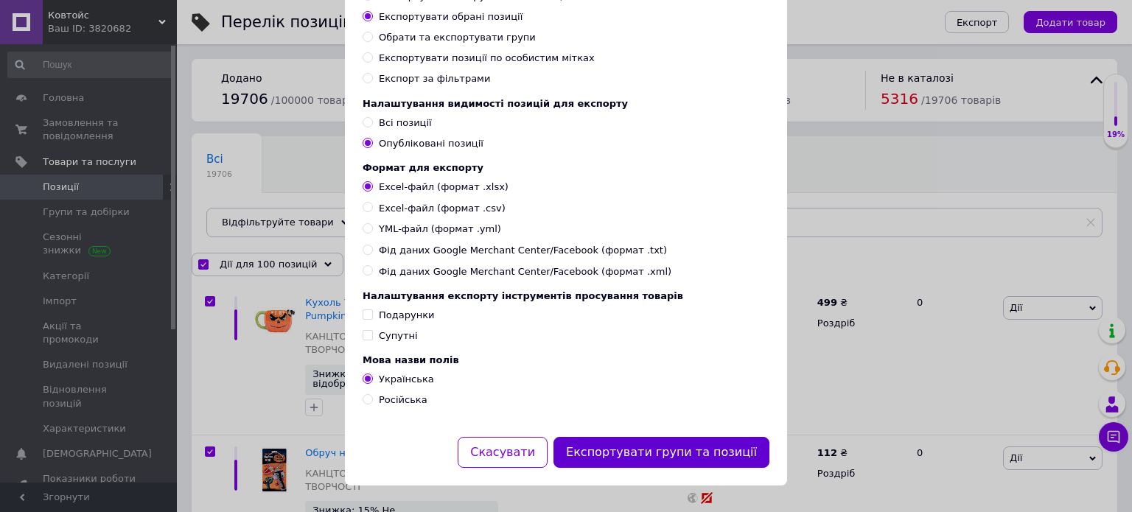
click at [687, 453] on button "Експортувати групи та позиції" at bounding box center [662, 453] width 216 height 32
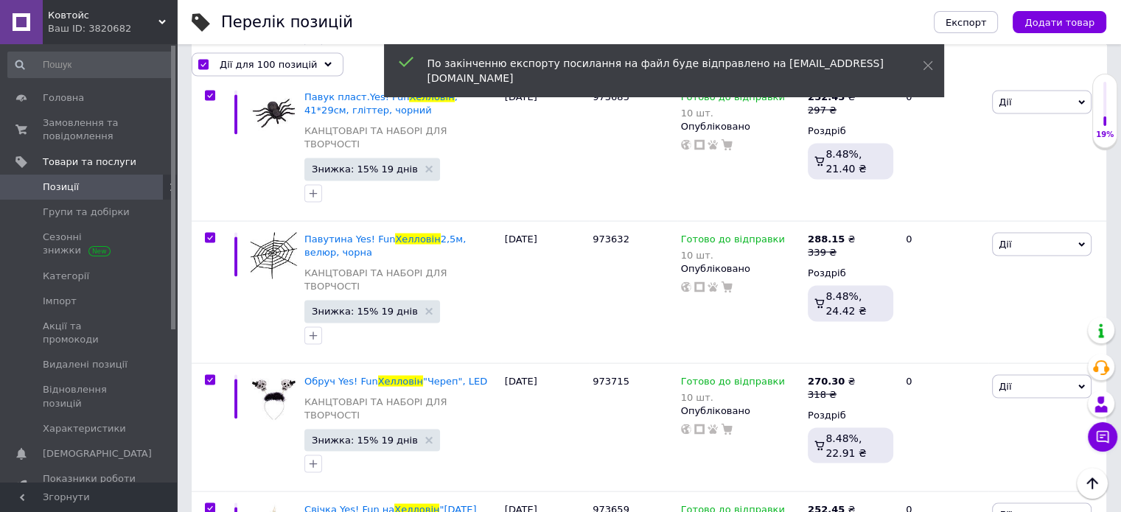
scroll to position [12624, 0]
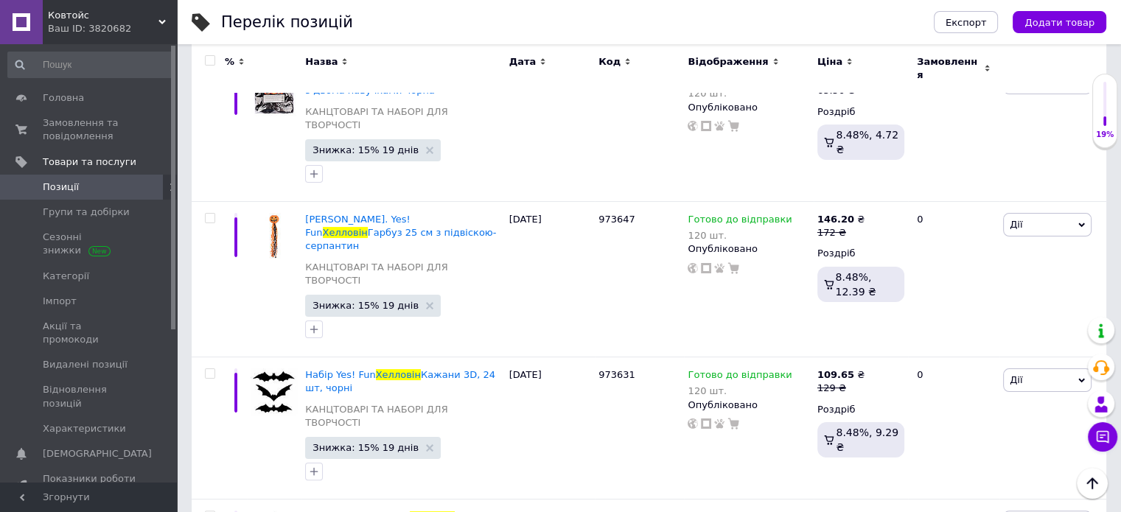
scroll to position [165, 0]
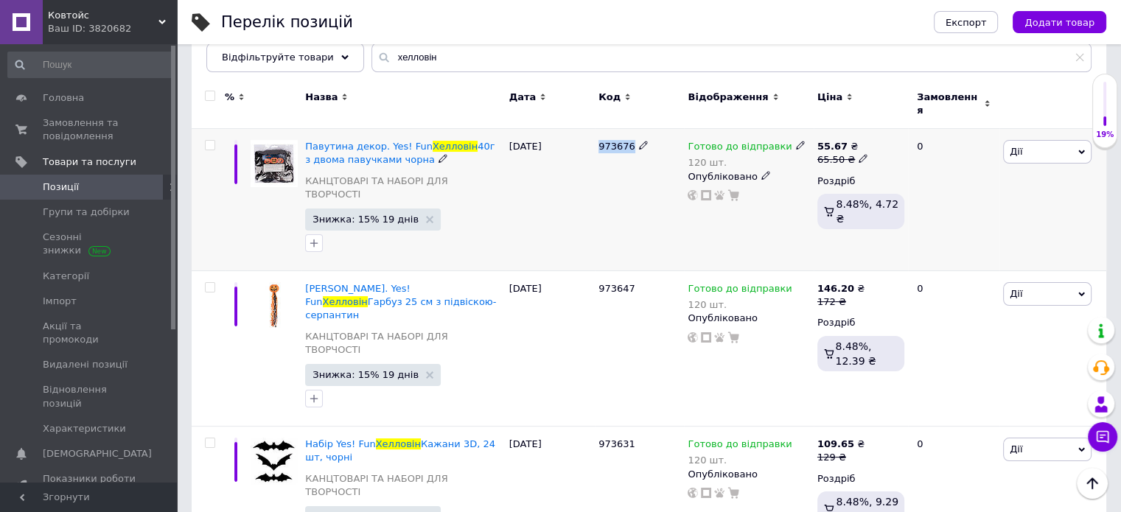
drag, startPoint x: 596, startPoint y: 140, endPoint x: 630, endPoint y: 150, distance: 34.5
click at [630, 150] on div "973676" at bounding box center [639, 200] width 89 height 142
copy span "973676"
drag, startPoint x: 600, startPoint y: 271, endPoint x: 630, endPoint y: 273, distance: 30.4
click at [630, 273] on div "973647" at bounding box center [639, 349] width 89 height 156
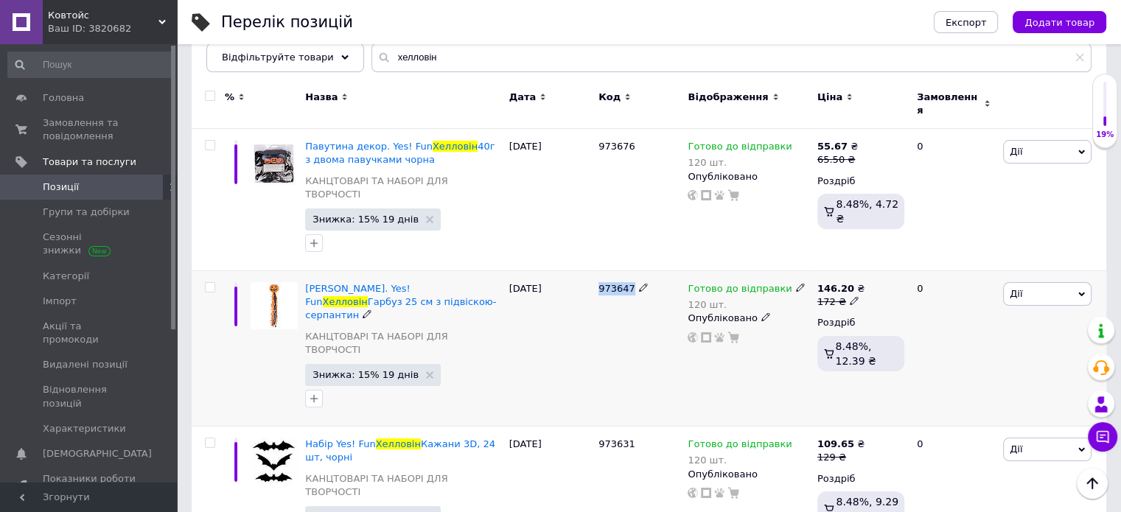
copy span "973647"
drag, startPoint x: 590, startPoint y: 388, endPoint x: 630, endPoint y: 400, distance: 40.6
click at [630, 427] on div "Набір Yes! Fun Хелловін Кажани 3D, 24 шт, чорні КАНЦТОВАРІ ТА НАБОРІ ДЛЯ ТВОРЧО…" at bounding box center [649, 498] width 915 height 142
copy div "973631"
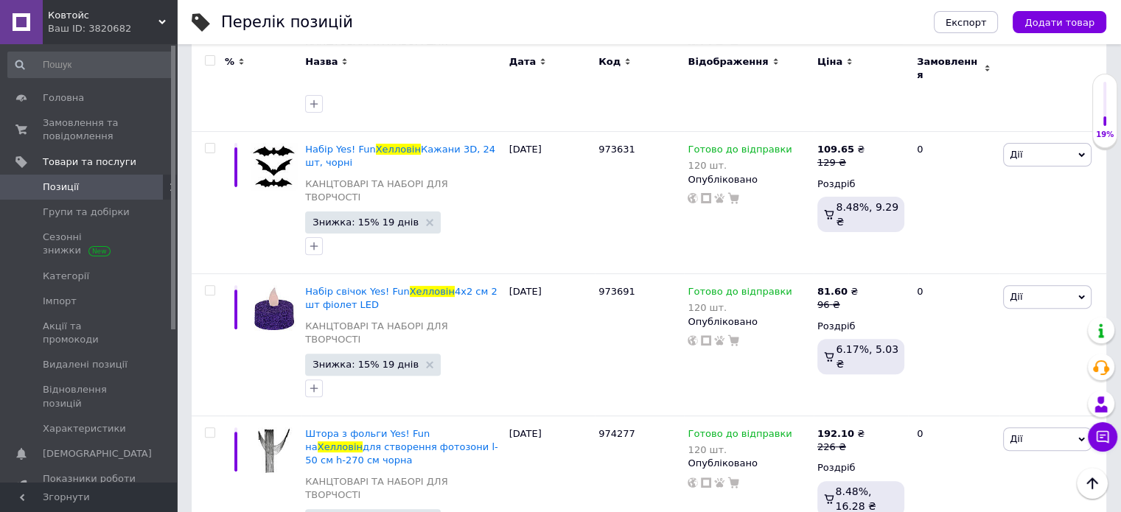
scroll to position [539, 0]
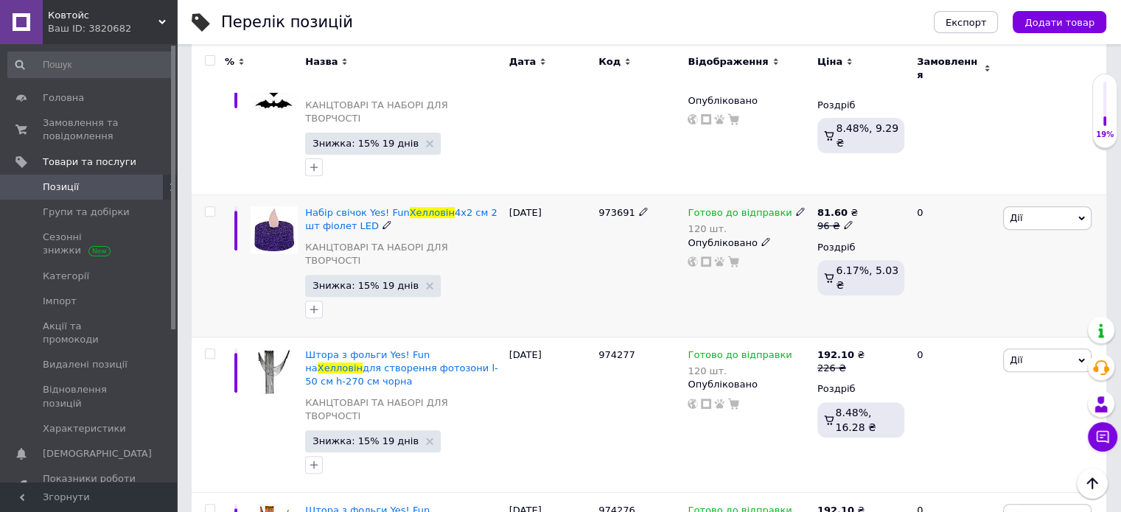
drag, startPoint x: 596, startPoint y: 153, endPoint x: 631, endPoint y: 172, distance: 40.6
click at [631, 195] on div "Набір свічок Yes! Fun Хелловін 4х2 см 2 шт фіолет LED КАНЦТОВАРІ ТА НАБОРІ ДЛЯ …" at bounding box center [649, 266] width 915 height 142
copy div "973691"
drag, startPoint x: 590, startPoint y: 280, endPoint x: 629, endPoint y: 296, distance: 42.0
click at [629, 338] on div "Штора з фольги Yes! Fun на Хелловін для створення фотозони l-50 см h-270 см чор…" at bounding box center [649, 416] width 915 height 156
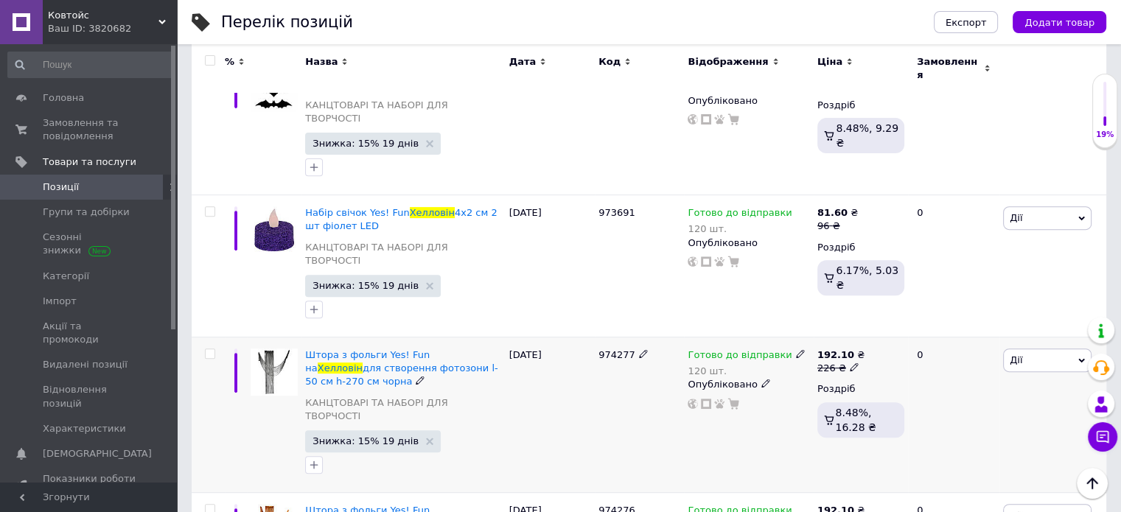
copy div "974277"
drag, startPoint x: 593, startPoint y: 412, endPoint x: 627, endPoint y: 414, distance: 34.7
copy div "974276"
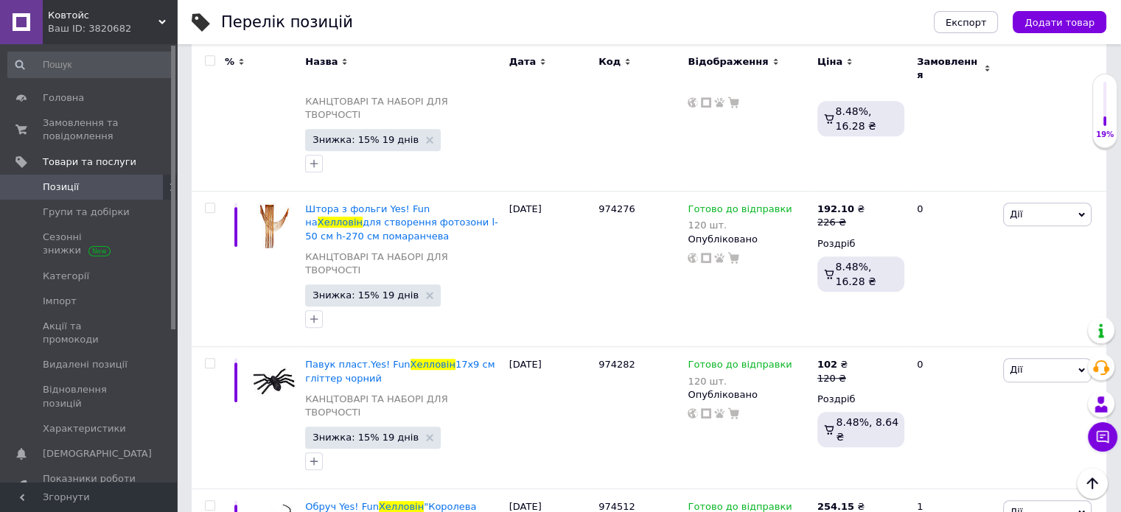
scroll to position [864, 0]
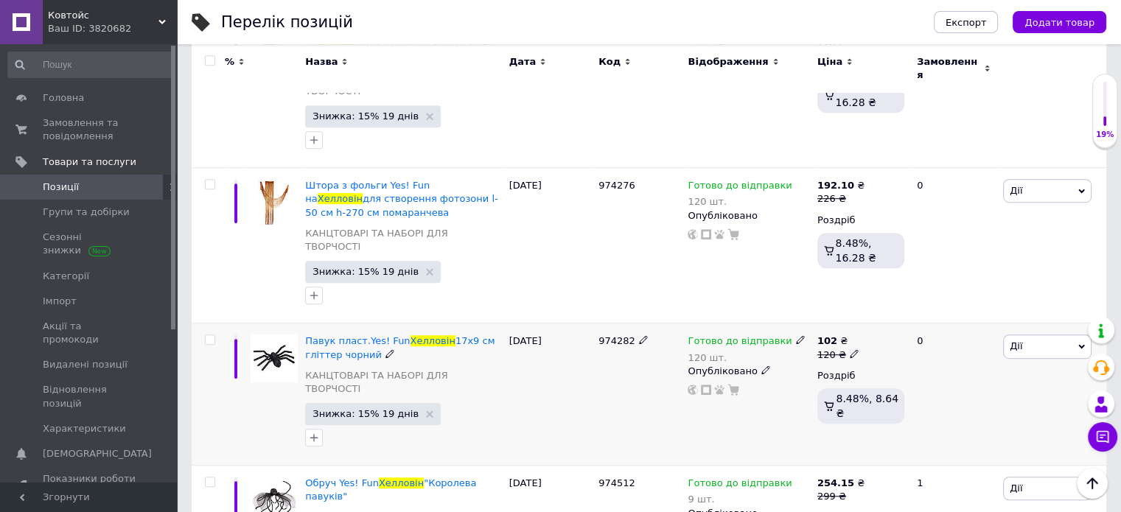
drag, startPoint x: 589, startPoint y: 227, endPoint x: 633, endPoint y: 243, distance: 46.9
click at [633, 324] on div "Павук пласт.Yes! Fun Хелловін 17х9 см гліттер чорний КАНЦТОВАРІ ТА НАБОРІ ДЛЯ Т…" at bounding box center [649, 395] width 915 height 142
copy div "974282"
drag, startPoint x: 591, startPoint y: 346, endPoint x: 629, endPoint y: 365, distance: 42.2
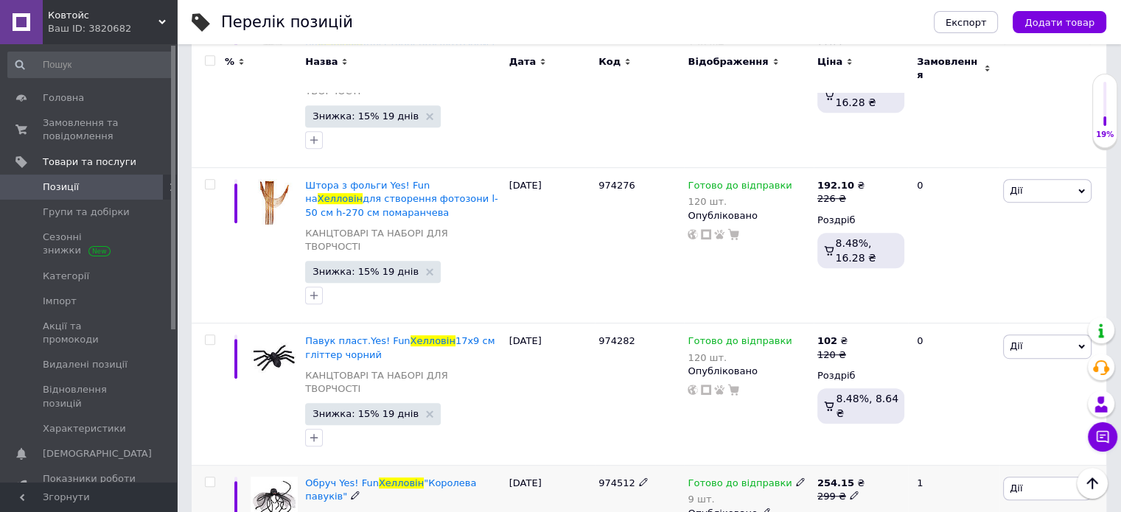
copy div "974512"
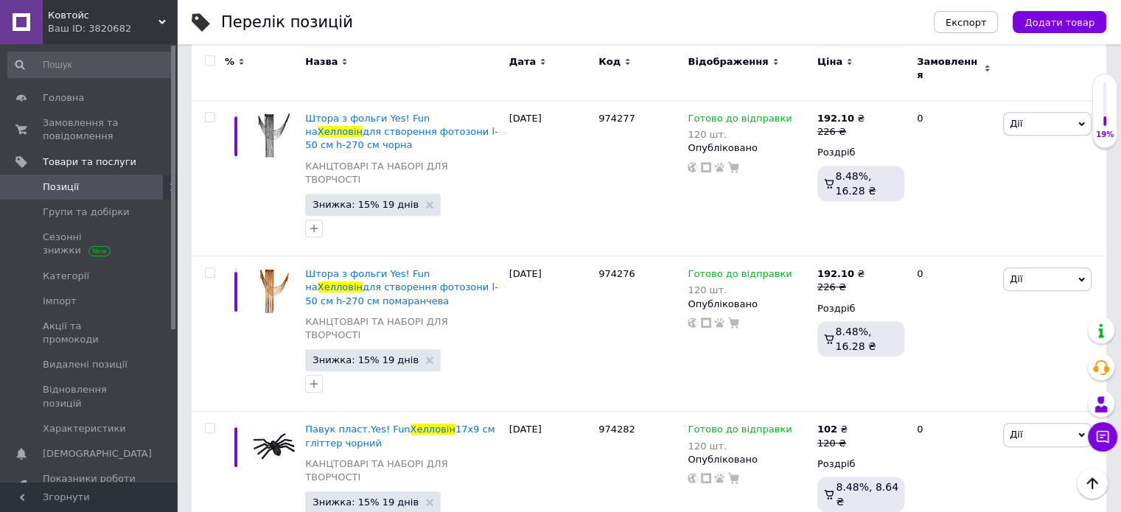
scroll to position [799, 0]
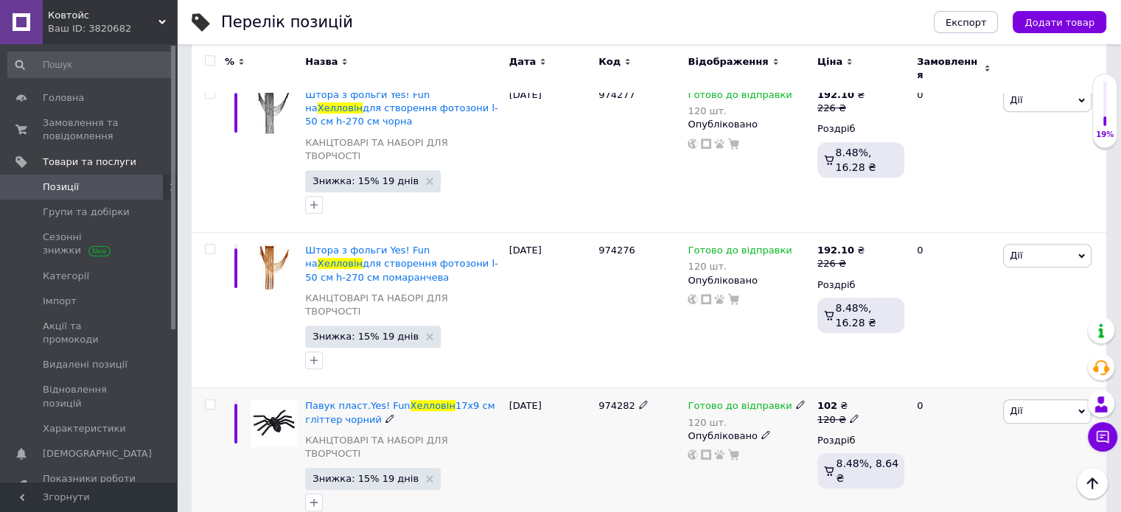
click at [788, 400] on div "Готово до відправки" at bounding box center [746, 406] width 117 height 13
click at [824, 450] on li "Немає в наявності" at bounding box center [876, 460] width 140 height 21
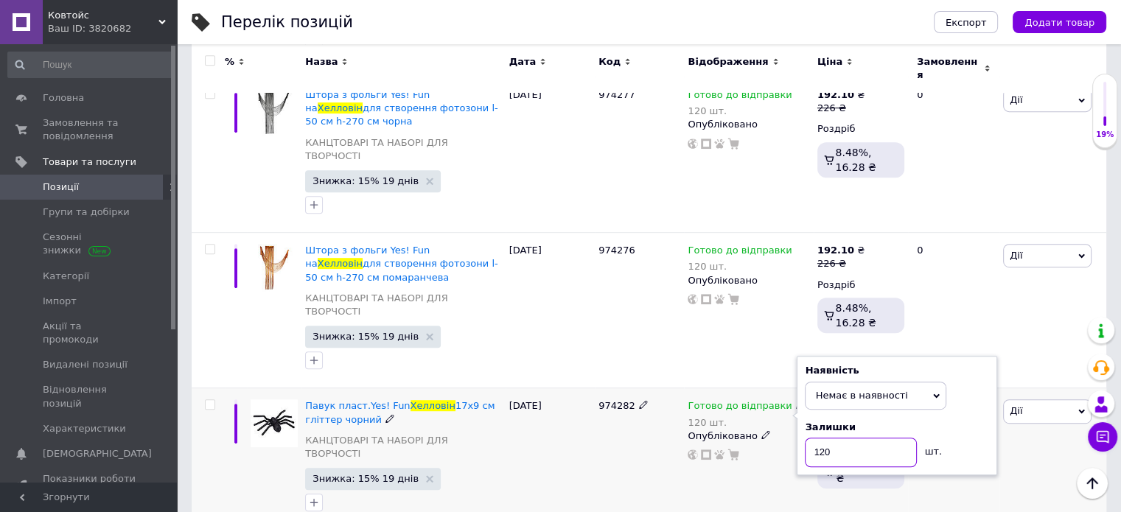
click at [842, 438] on input "120" at bounding box center [861, 452] width 112 height 29
type input "1"
type input "0"
click at [662, 388] on div "974282" at bounding box center [639, 459] width 89 height 142
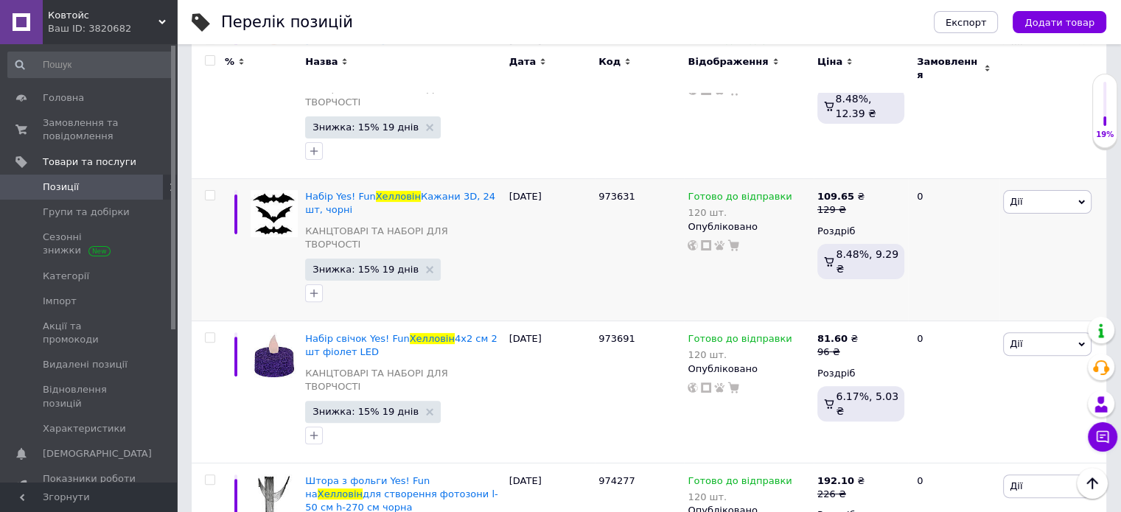
scroll to position [409, 0]
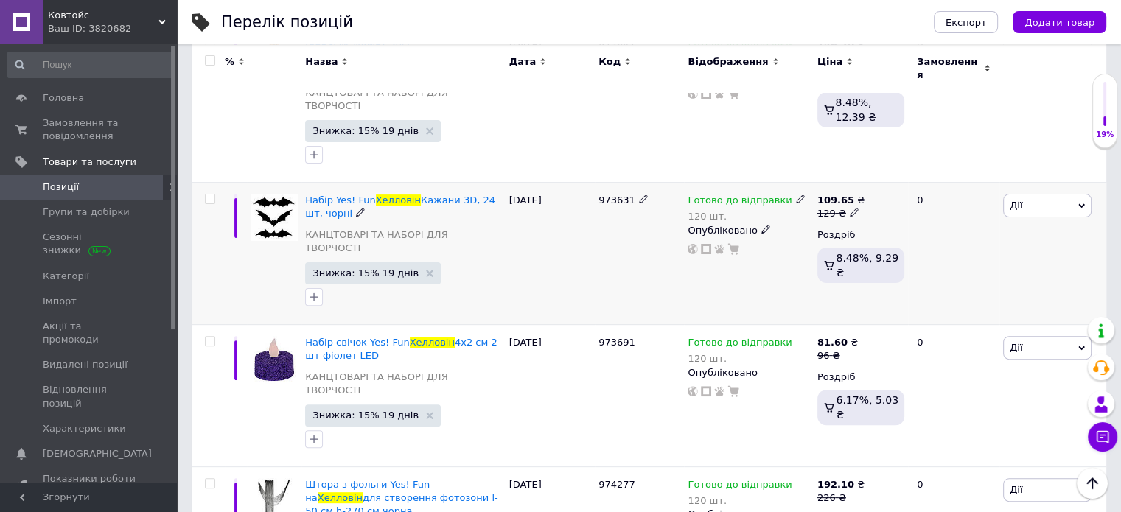
click at [796, 194] on span at bounding box center [800, 199] width 9 height 10
click at [829, 244] on li "Немає в наявності" at bounding box center [876, 254] width 140 height 21
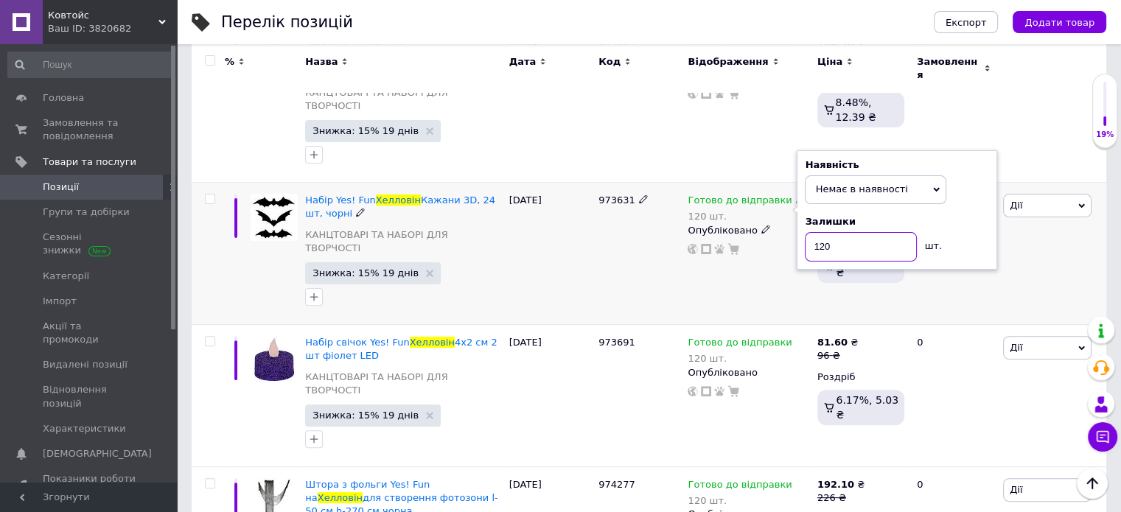
drag, startPoint x: 837, startPoint y: 198, endPoint x: 810, endPoint y: 179, distance: 33.3
click at [836, 232] on input "120" at bounding box center [861, 246] width 112 height 29
type input "1"
type input "0"
click at [663, 201] on div "973631" at bounding box center [639, 254] width 89 height 142
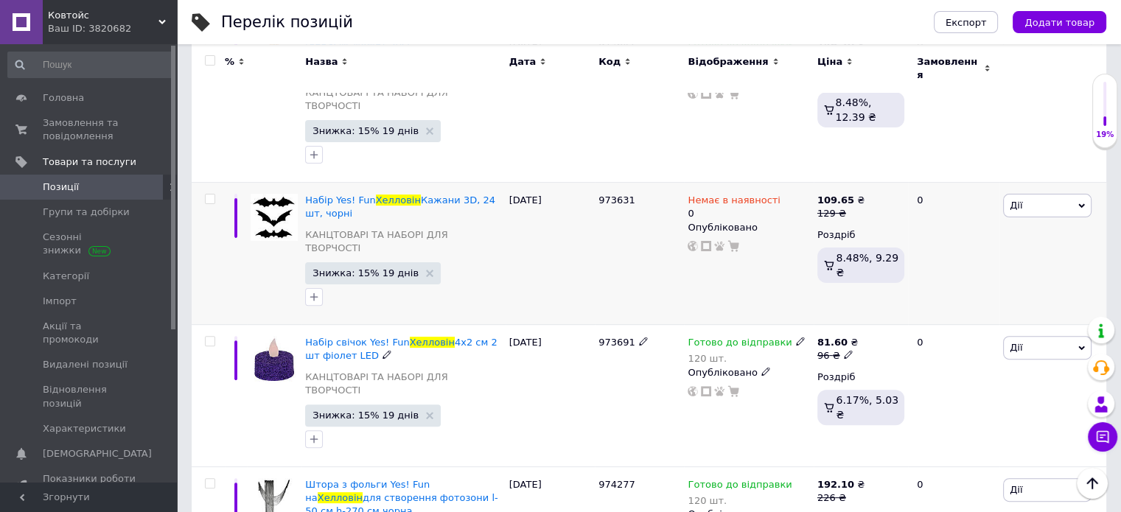
scroll to position [0, 0]
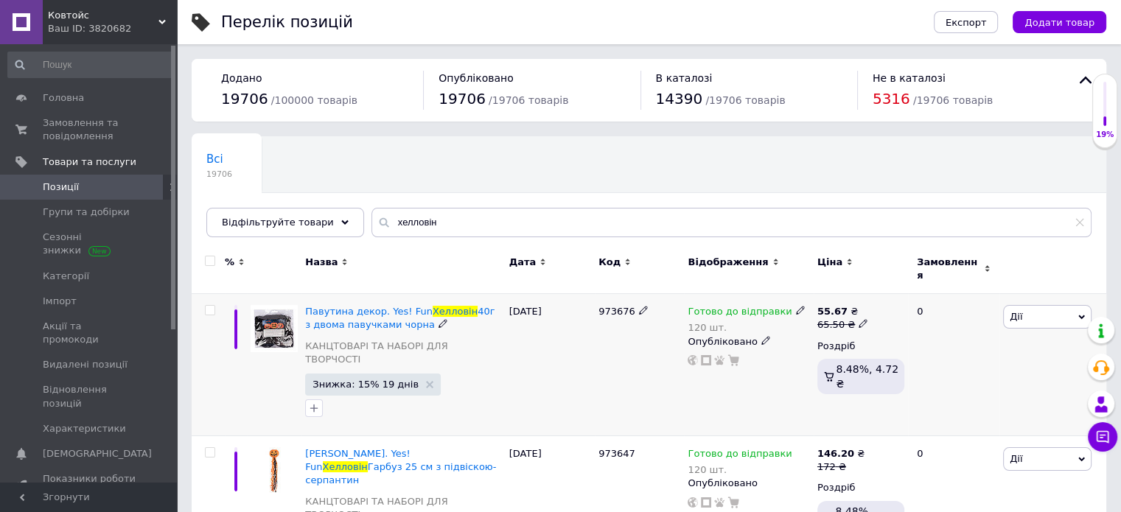
click at [796, 306] on icon at bounding box center [800, 310] width 9 height 9
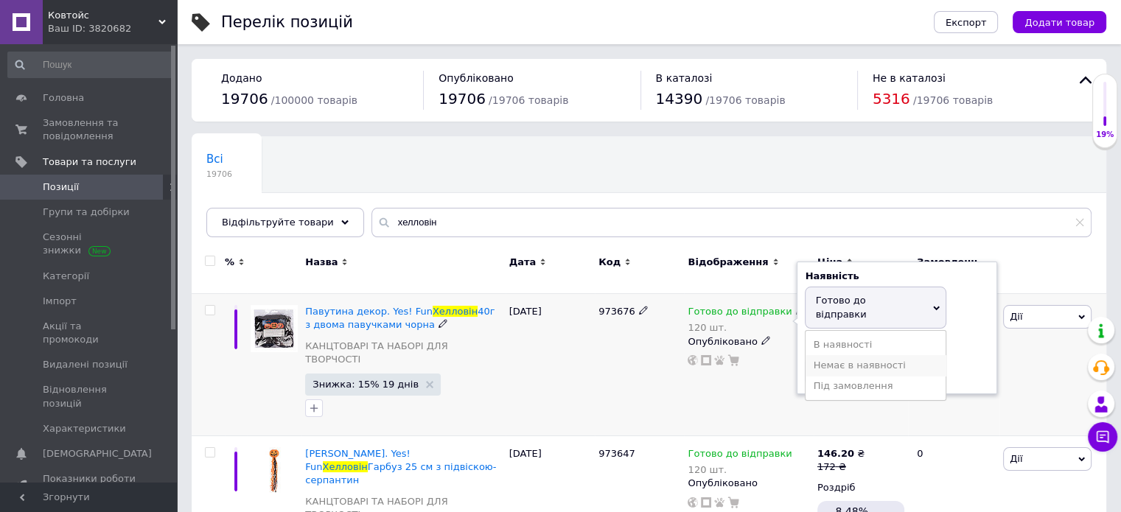
click at [829, 355] on li "Немає в наявності" at bounding box center [876, 365] width 140 height 21
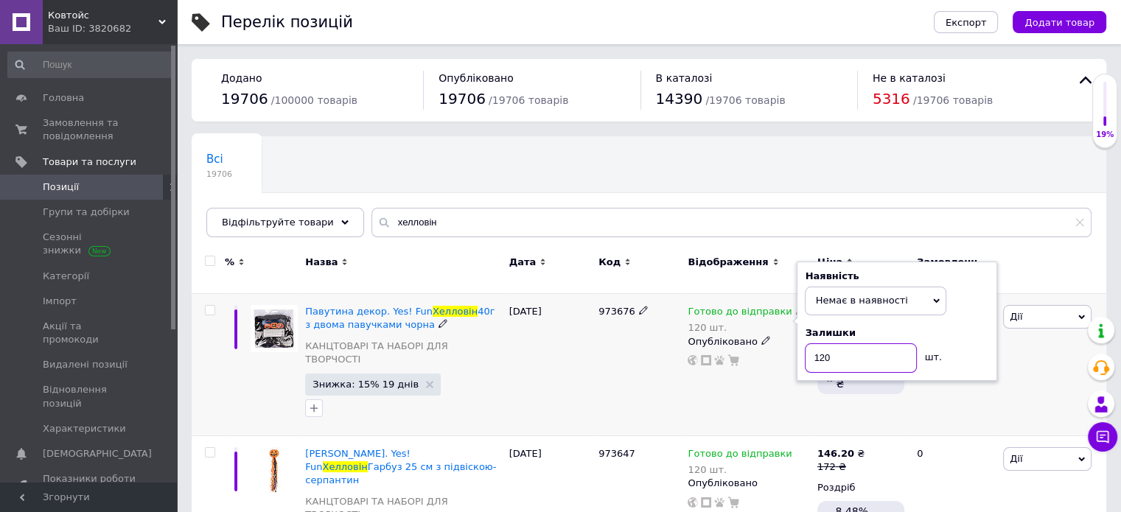
click at [832, 351] on input "120" at bounding box center [861, 358] width 112 height 29
type input "1"
type input "0"
click at [615, 380] on div "973676" at bounding box center [639, 365] width 89 height 142
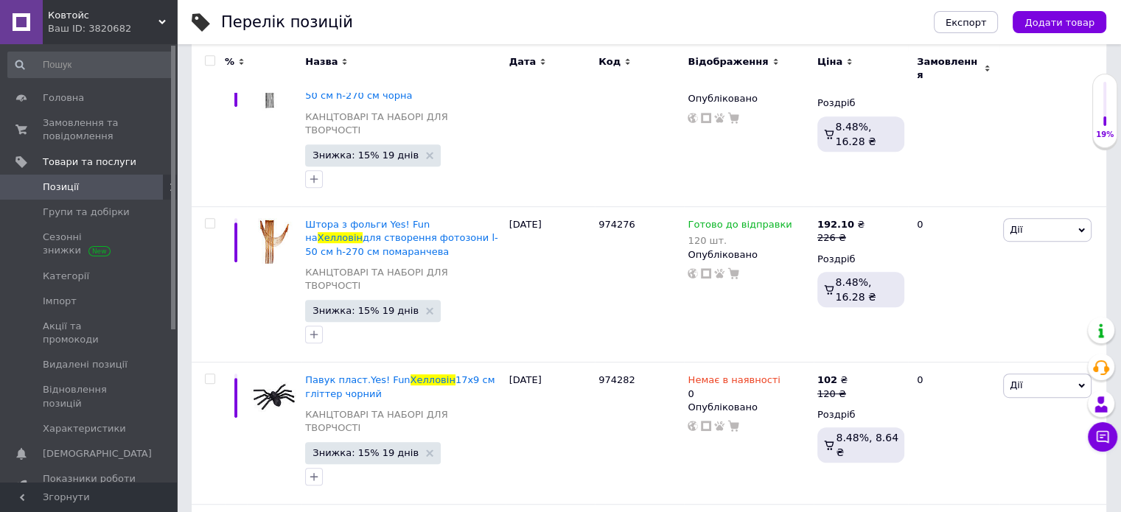
scroll to position [864, 0]
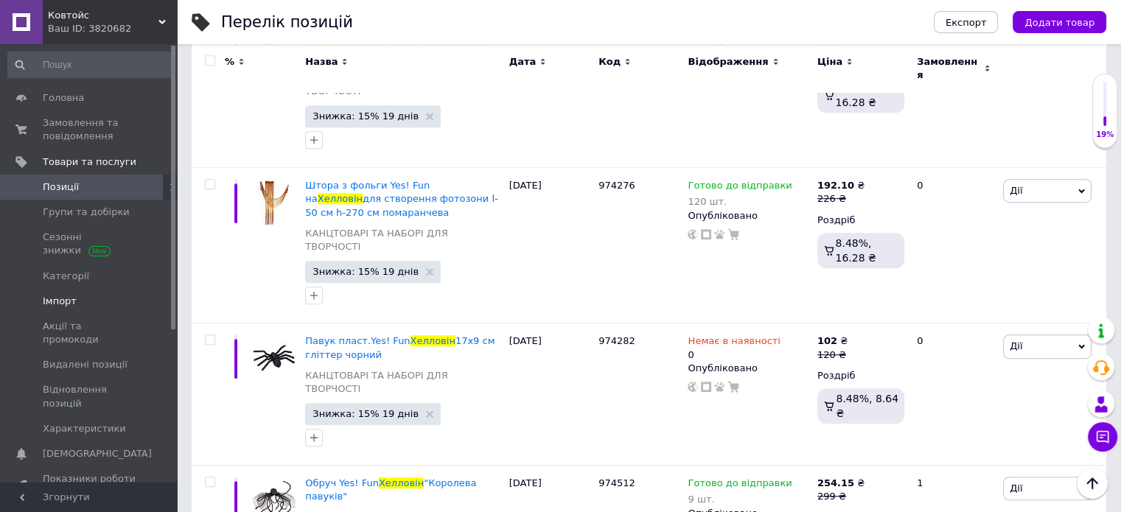
click at [111, 302] on span "Імпорт" at bounding box center [90, 301] width 94 height 13
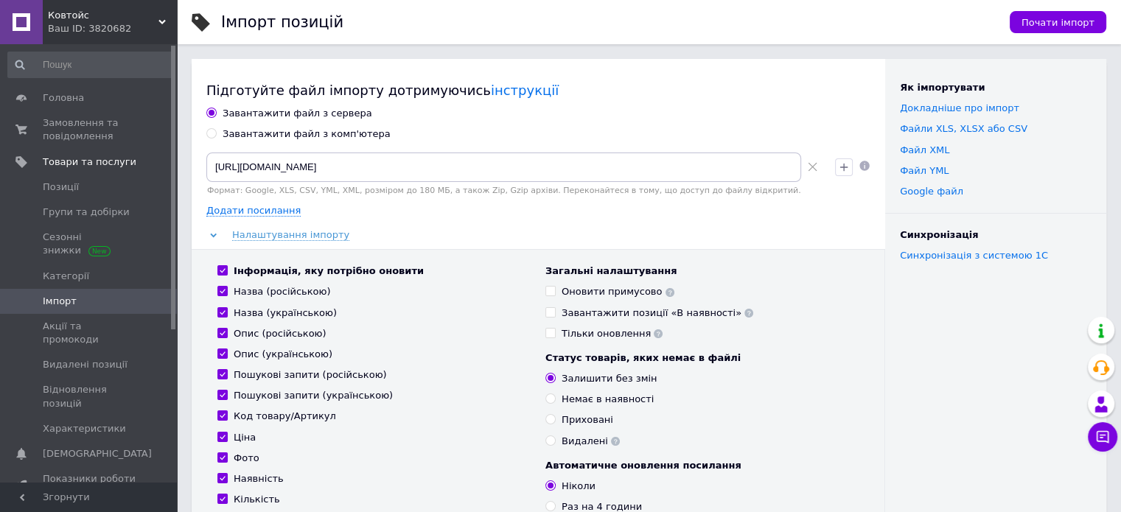
drag, startPoint x: 241, startPoint y: 126, endPoint x: 251, endPoint y: 133, distance: 12.1
click at [242, 127] on div "Завантажити файл з сервера Завантажити файл з комп'ютера [URL][DOMAIN_NAME] Фор…" at bounding box center [538, 391] width 664 height 568
click at [251, 133] on div "Завантажити файл з комп'ютера" at bounding box center [307, 134] width 168 height 13
click at [216, 133] on input "Завантажити файл з комп'ютера" at bounding box center [211, 133] width 10 height 10
radio input "true"
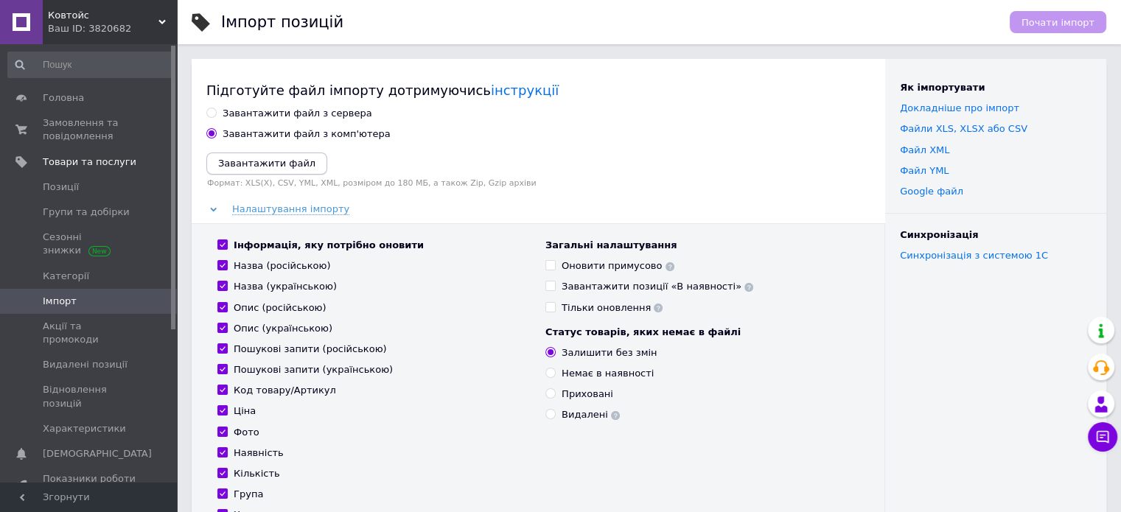
click at [267, 156] on button "Завантажити файл" at bounding box center [266, 164] width 121 height 22
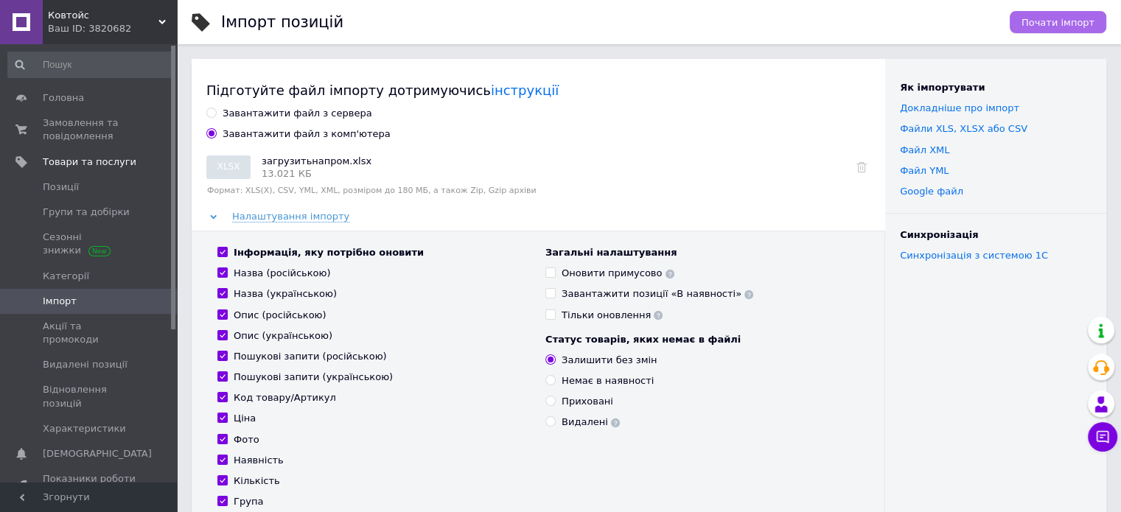
click at [1070, 14] on button "Почати імпорт" at bounding box center [1058, 22] width 97 height 22
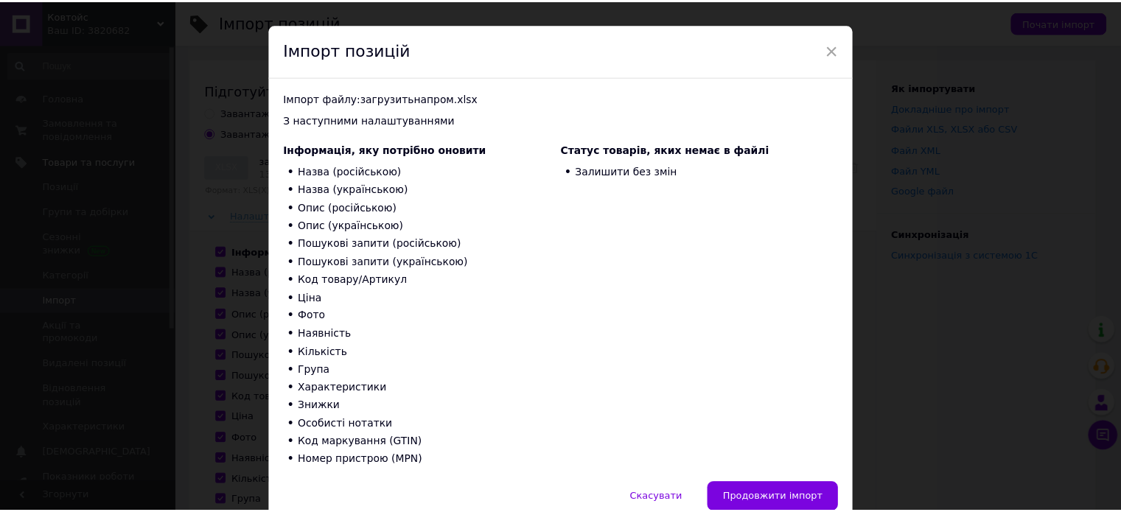
scroll to position [94, 0]
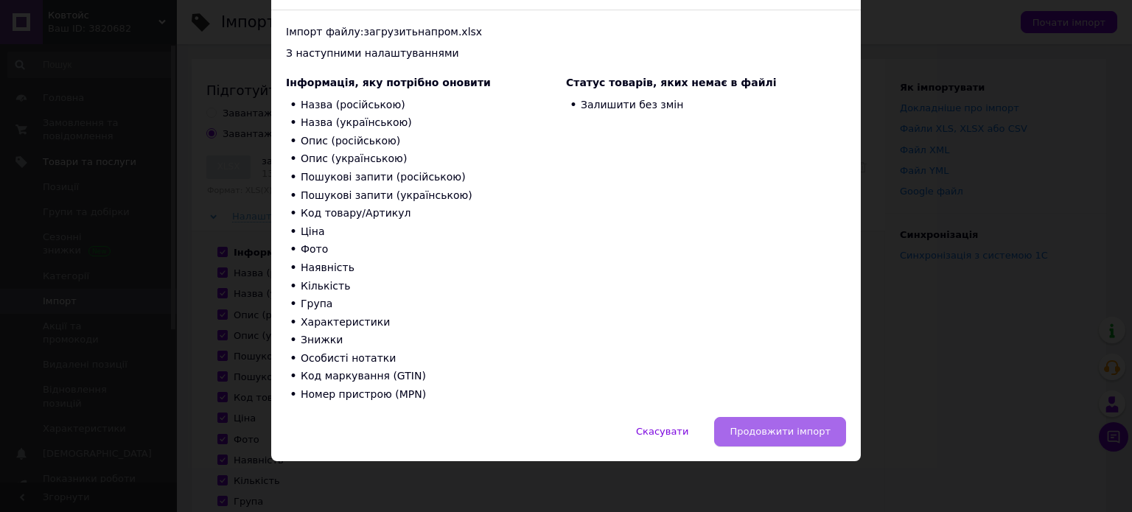
click at [770, 421] on button "Продовжити імпорт" at bounding box center [780, 431] width 132 height 29
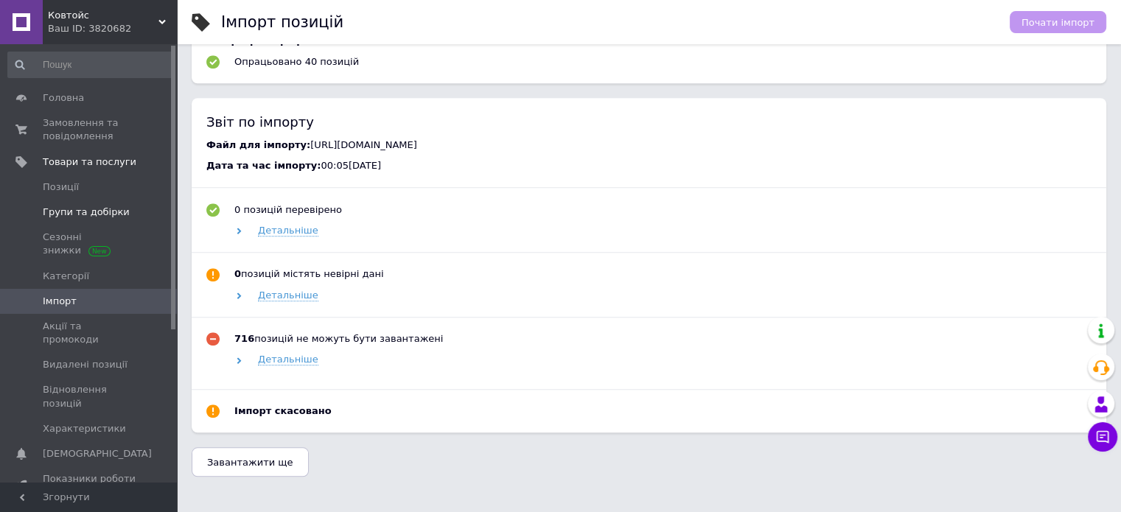
scroll to position [1132, 0]
click at [84, 301] on span "Імпорт" at bounding box center [90, 301] width 94 height 13
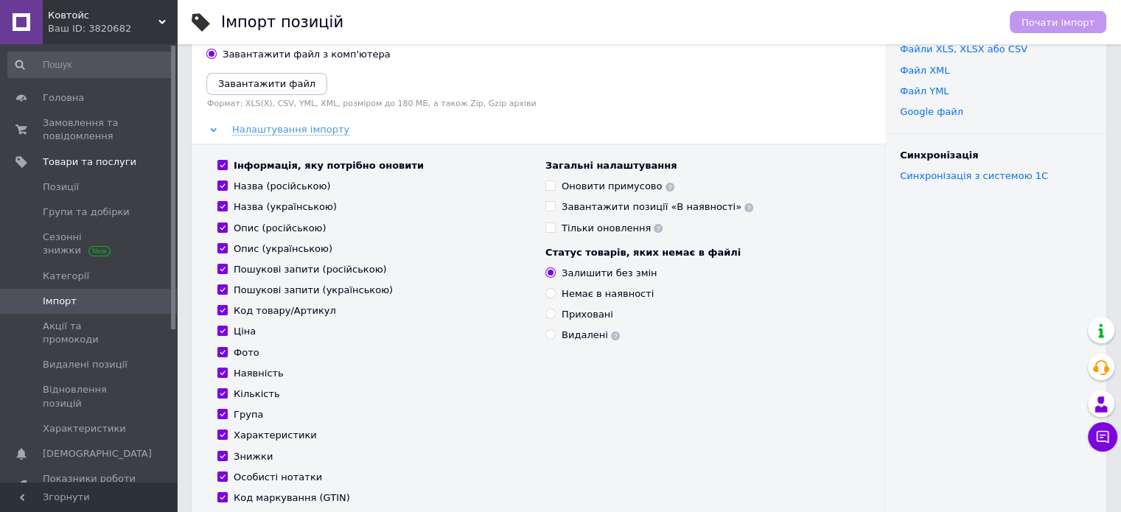
scroll to position [592, 0]
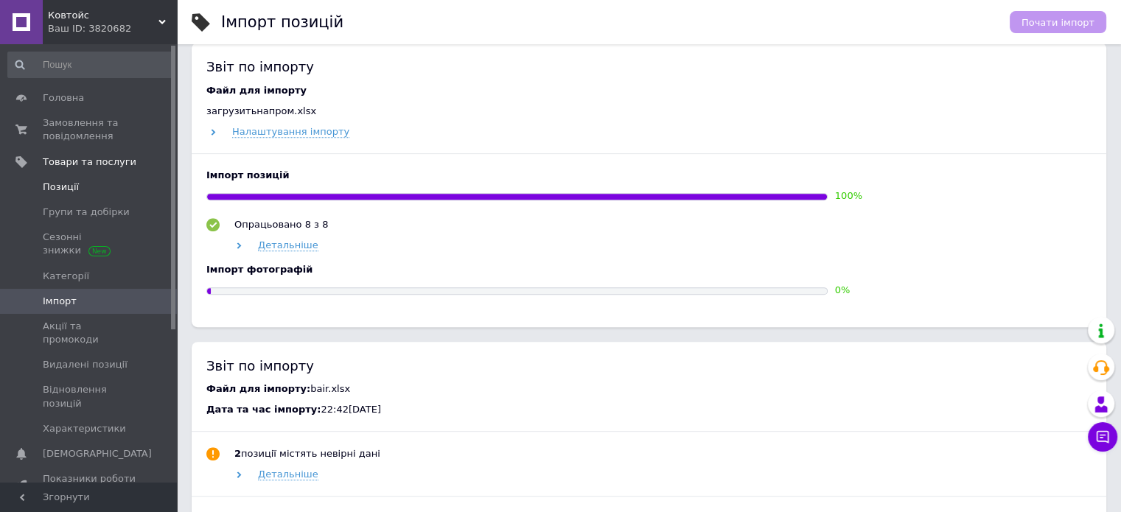
click at [64, 196] on link "Позиції" at bounding box center [90, 187] width 181 height 25
